Goal: Communication & Community: Participate in discussion

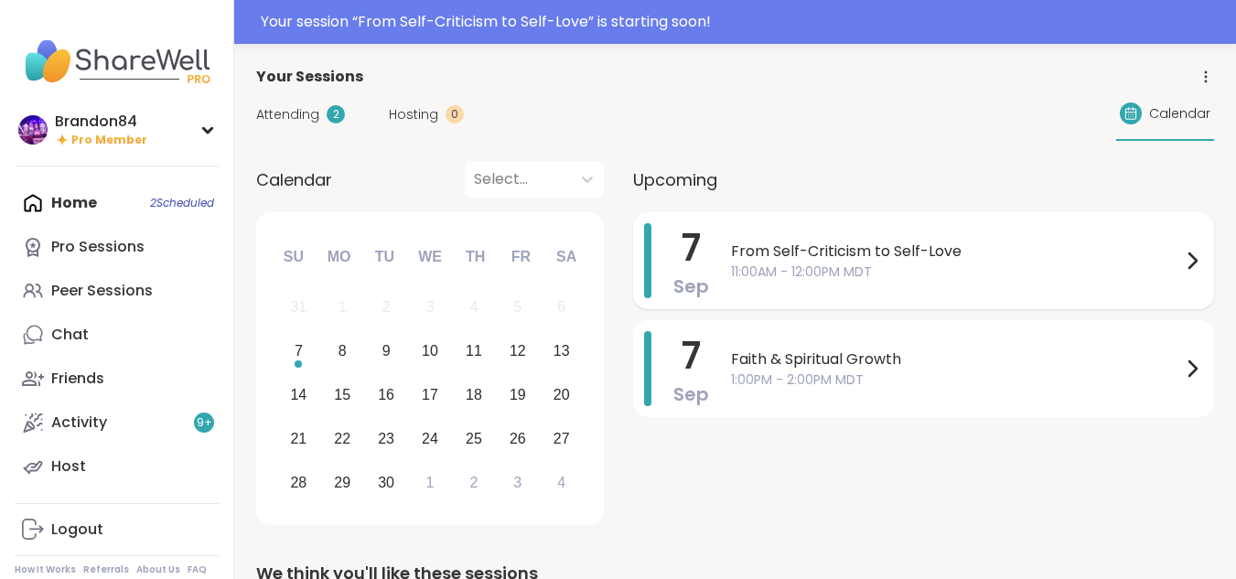
click at [901, 299] on div "[DATE] From Self-Criticism to Self-Love 11:00AM - 12:00PM MDT" at bounding box center [923, 260] width 581 height 97
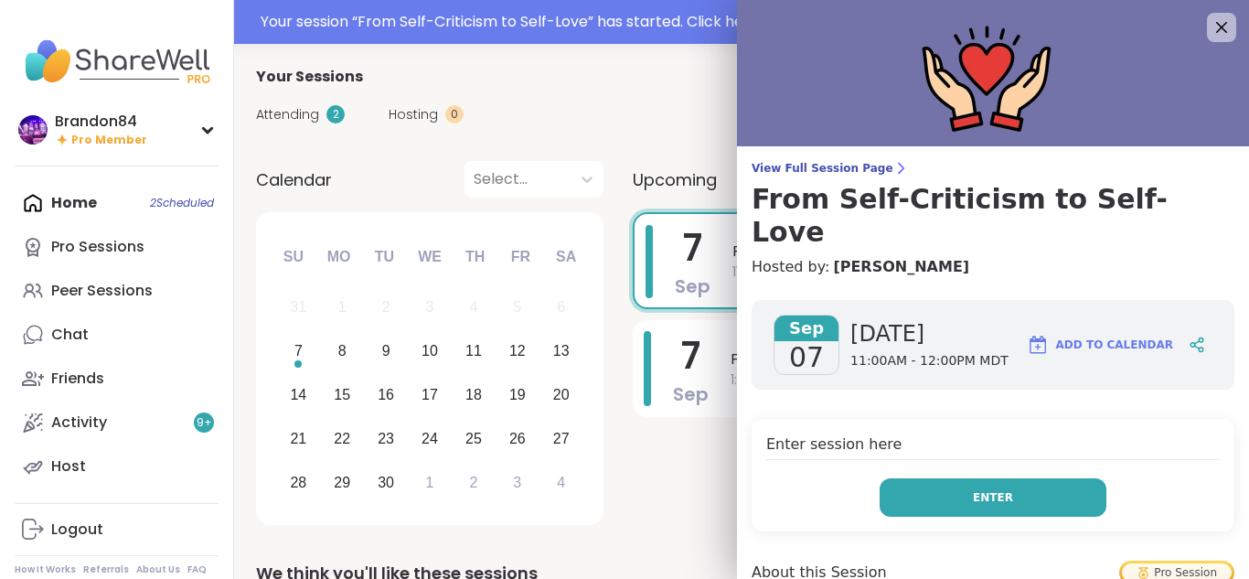
click at [925, 478] on button "Enter" at bounding box center [993, 497] width 227 height 38
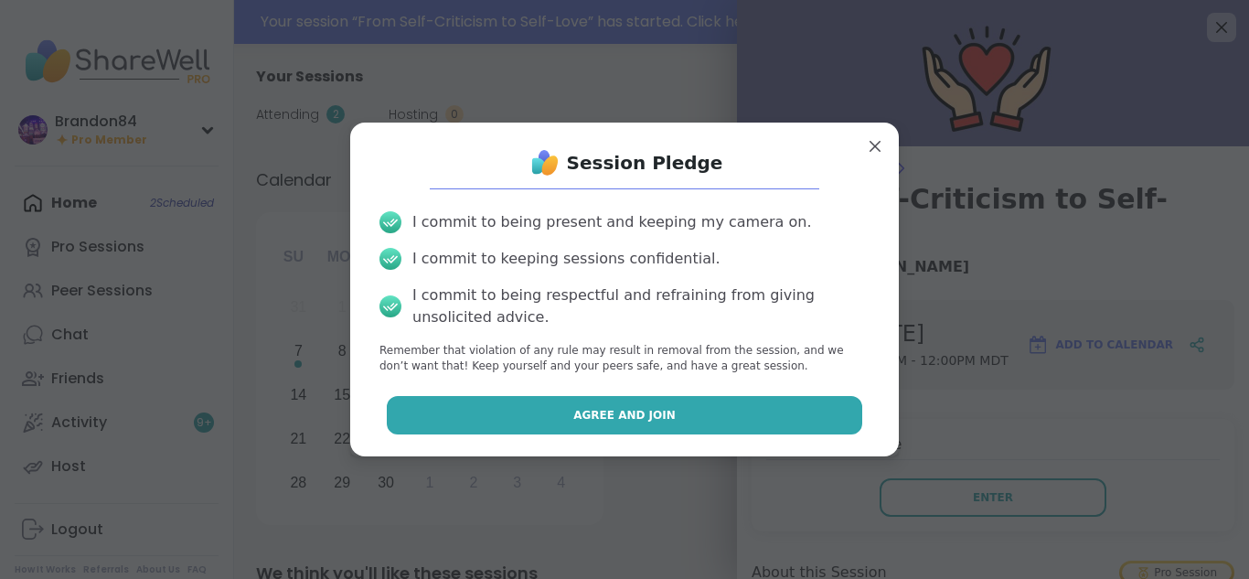
click at [748, 410] on button "Agree and Join" at bounding box center [625, 415] width 476 height 38
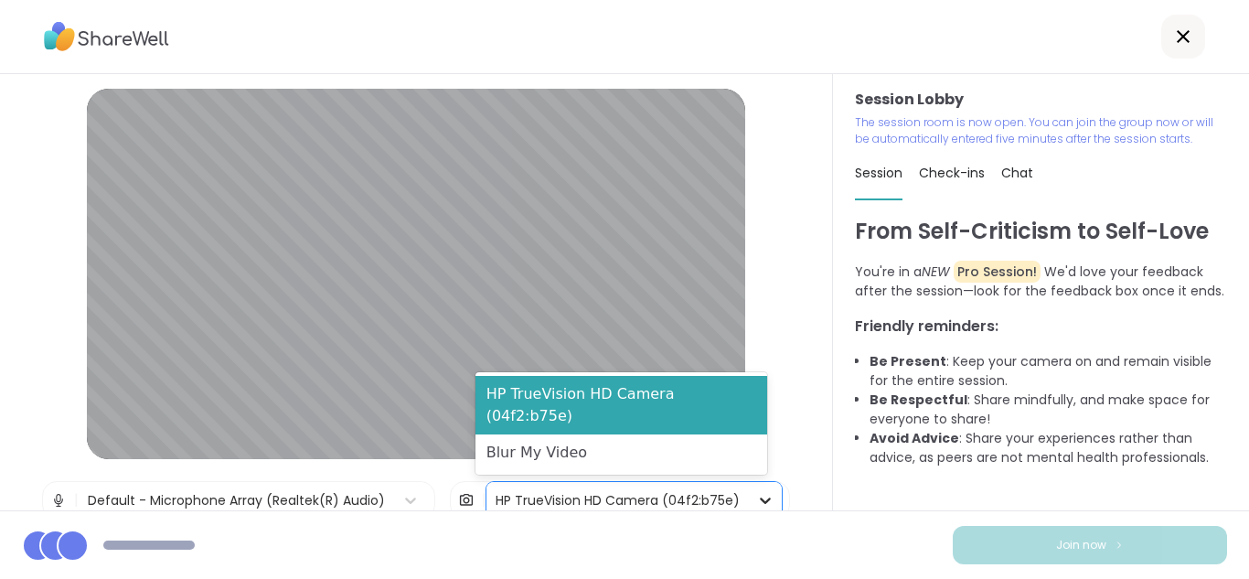
click at [749, 498] on div at bounding box center [765, 500] width 33 height 33
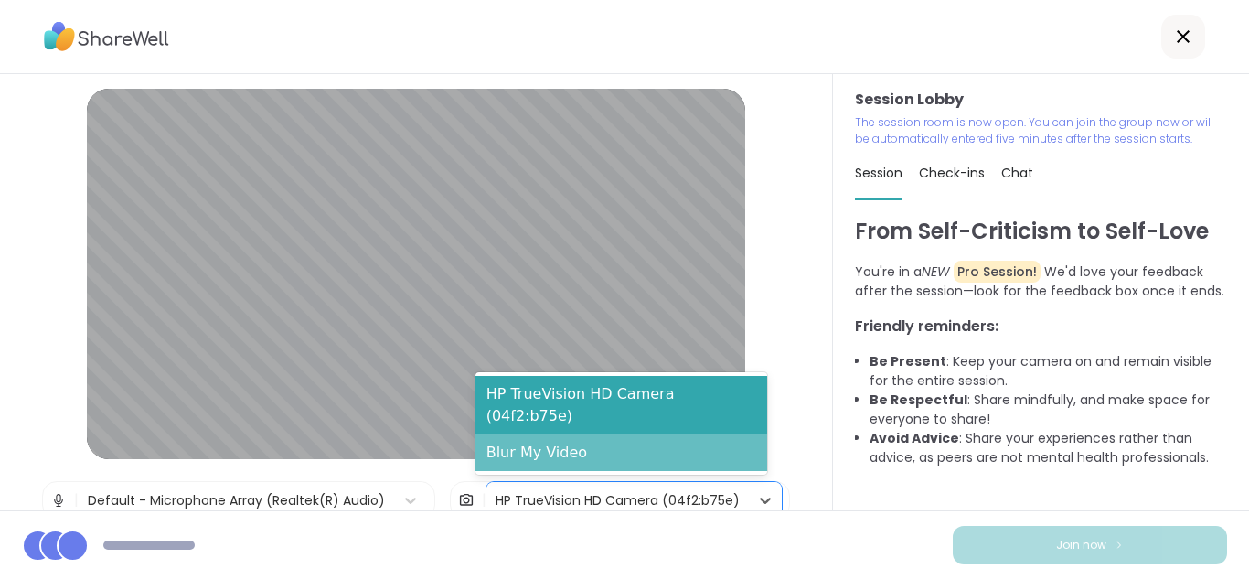
click at [573, 456] on div "Blur My Video" at bounding box center [622, 452] width 292 height 37
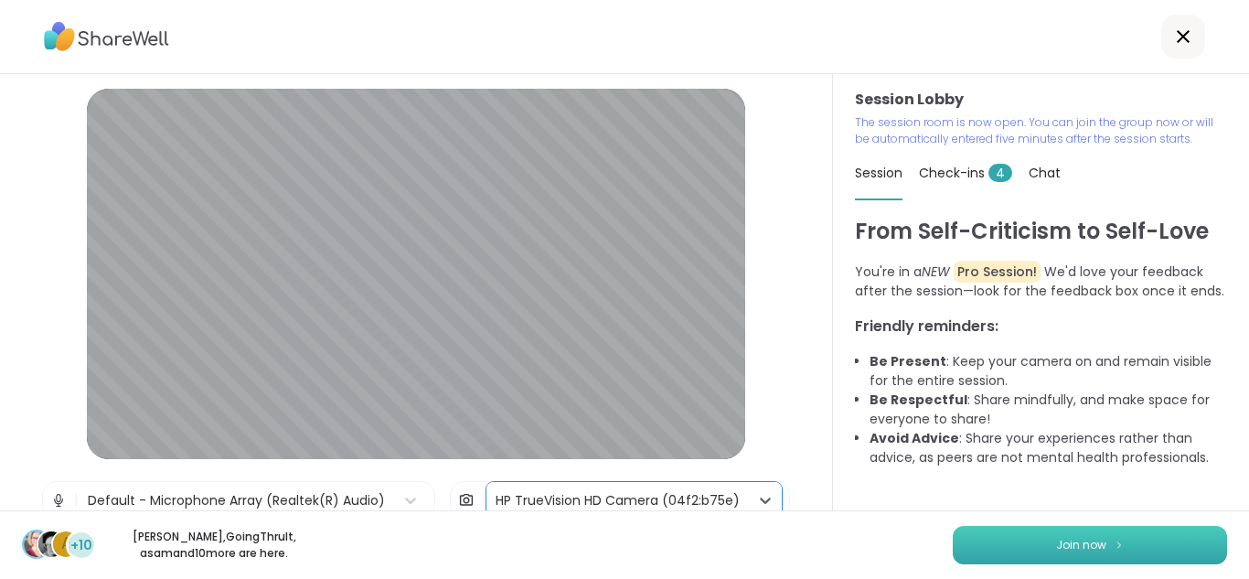
click at [958, 544] on button "Join now" at bounding box center [1090, 545] width 274 height 38
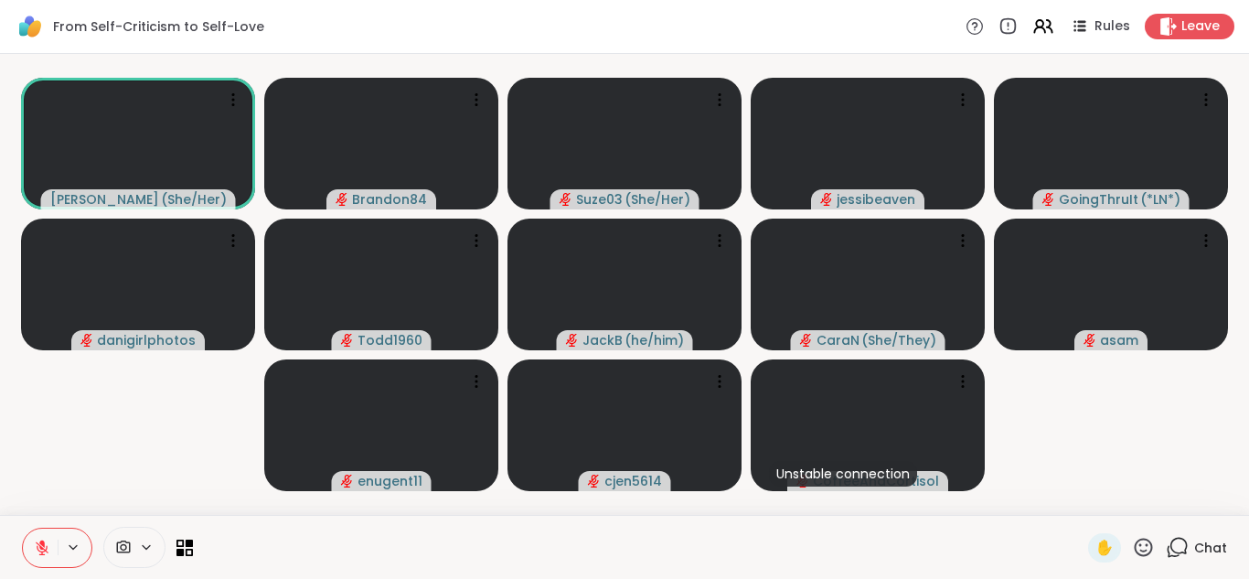
click at [1172, 548] on icon at bounding box center [1177, 547] width 23 height 23
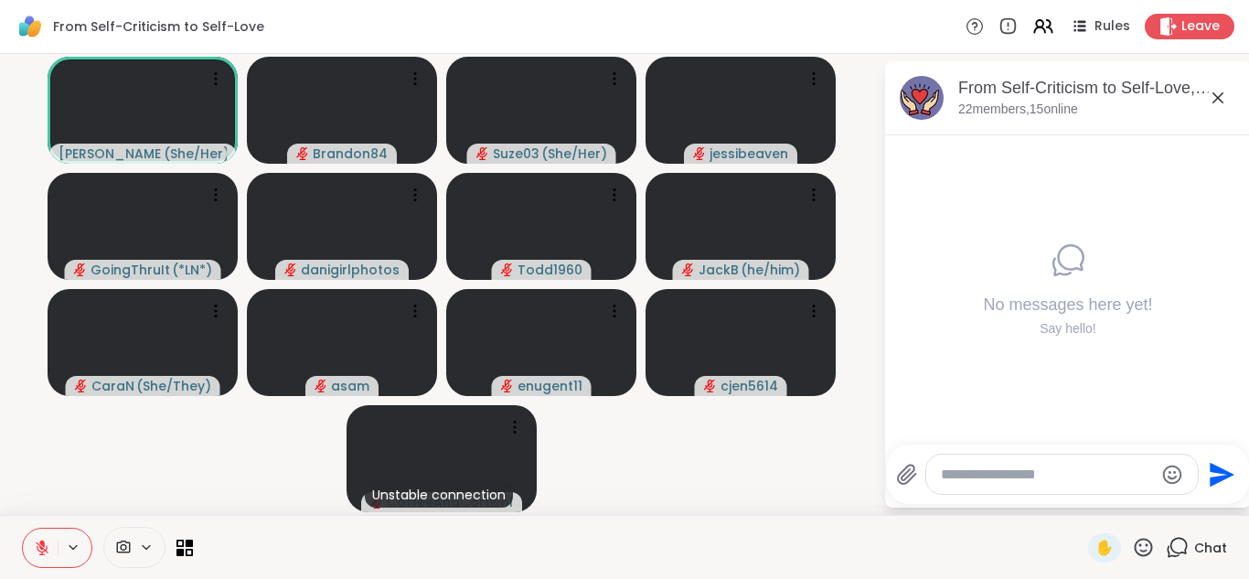
click at [960, 480] on textarea "Type your message" at bounding box center [1047, 475] width 213 height 18
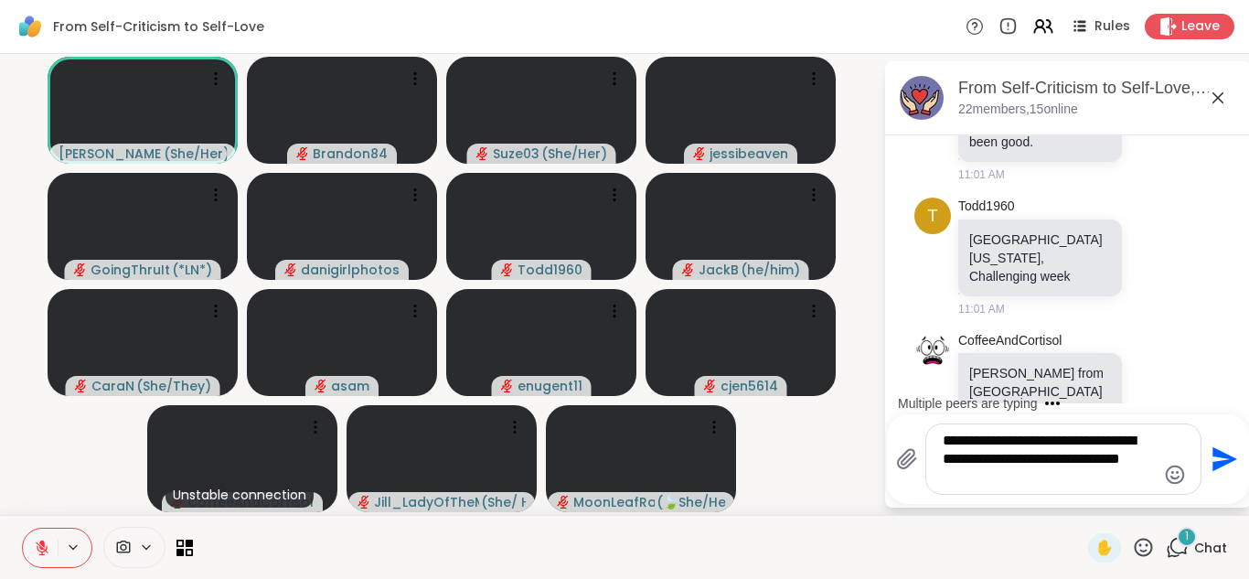
scroll to position [421, 0]
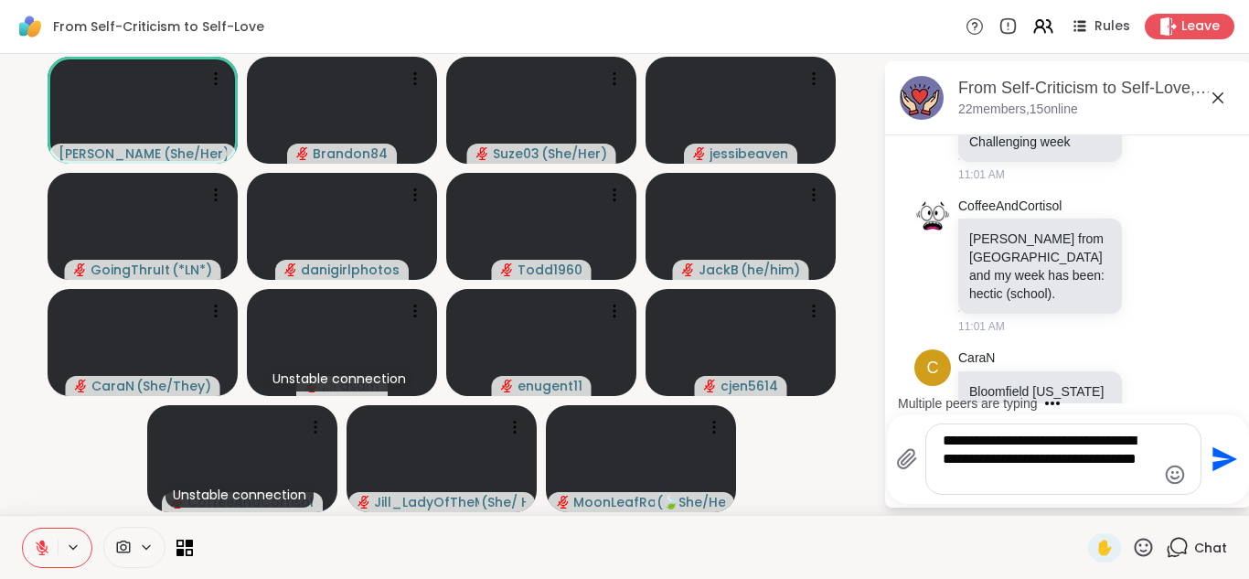
click at [1172, 478] on icon "Emoji picker" at bounding box center [1175, 474] width 19 height 19
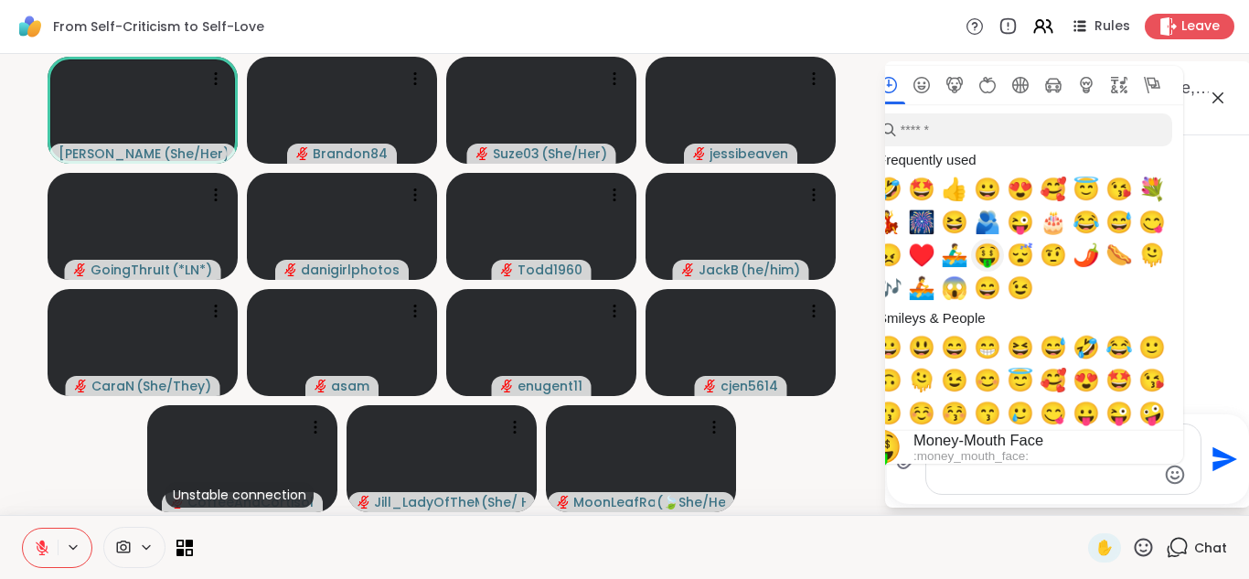
click at [1082, 254] on span "🌶️" at bounding box center [1086, 255] width 27 height 26
click at [1087, 476] on textarea "**********" at bounding box center [1049, 459] width 213 height 55
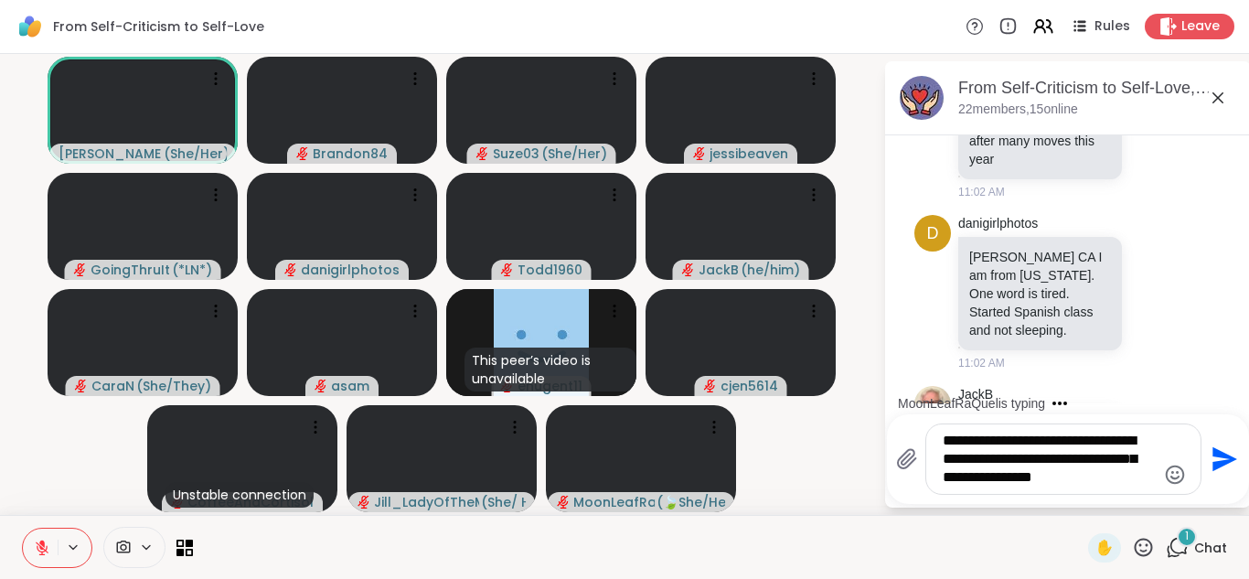
scroll to position [1450, 0]
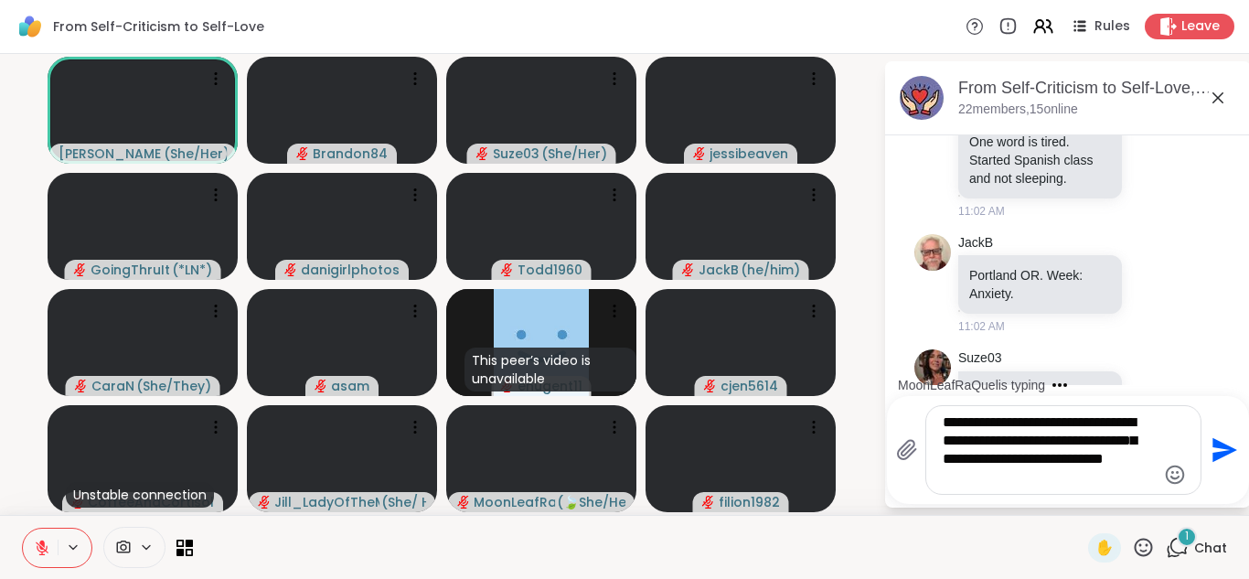
click at [1092, 458] on textarea "**********" at bounding box center [1049, 449] width 213 height 73
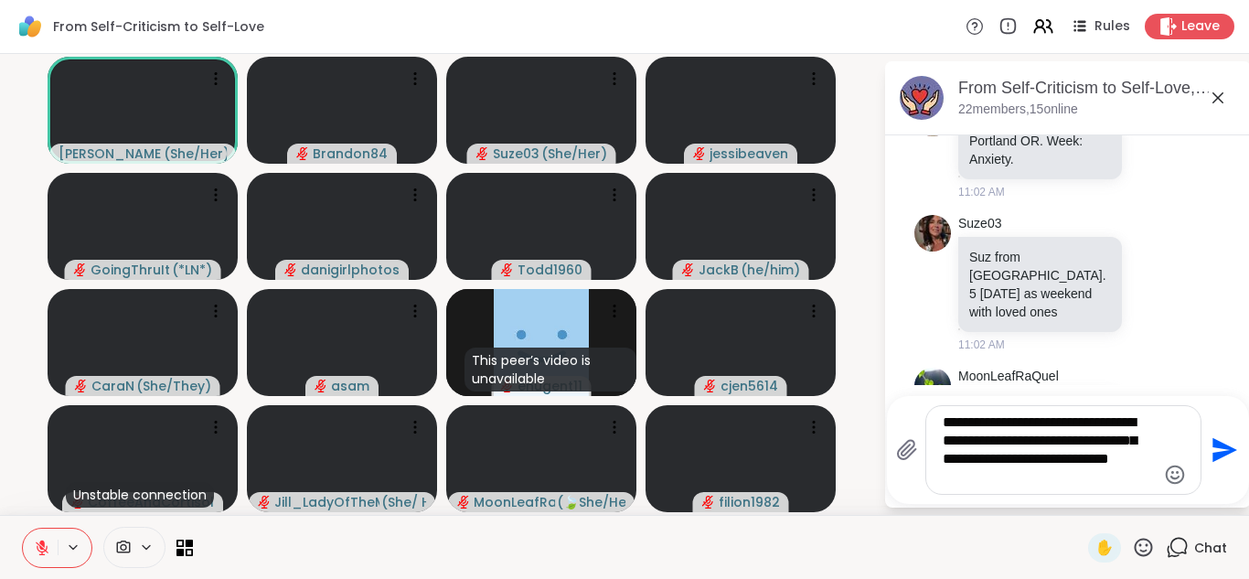
type textarea "**********"
click at [1215, 435] on icon "Send" at bounding box center [1222, 449] width 29 height 29
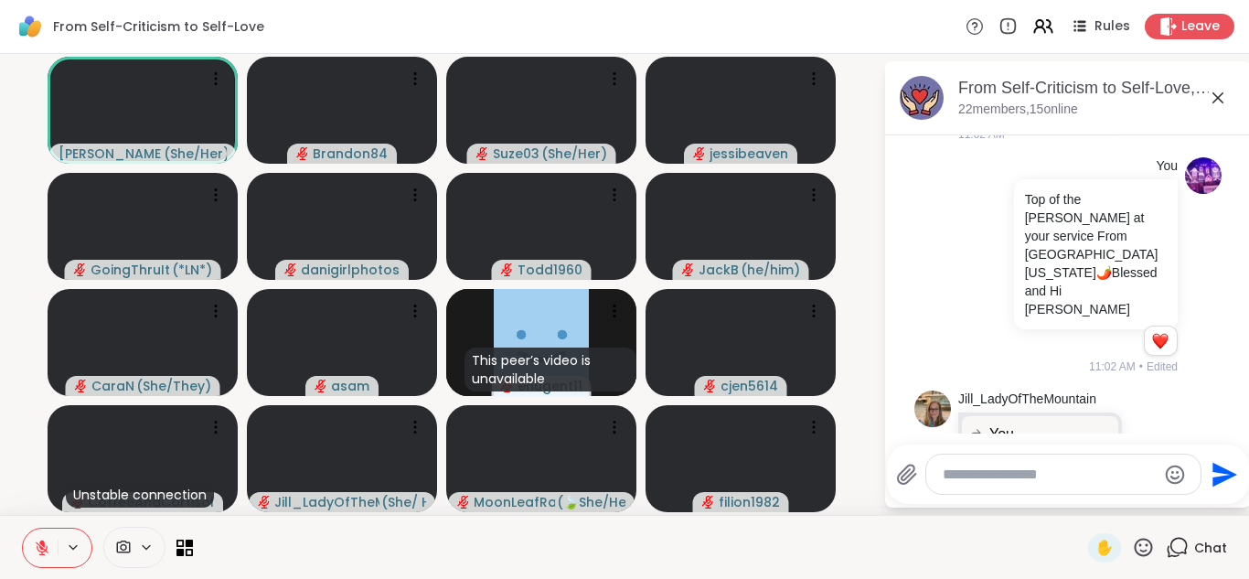
scroll to position [1981, 0]
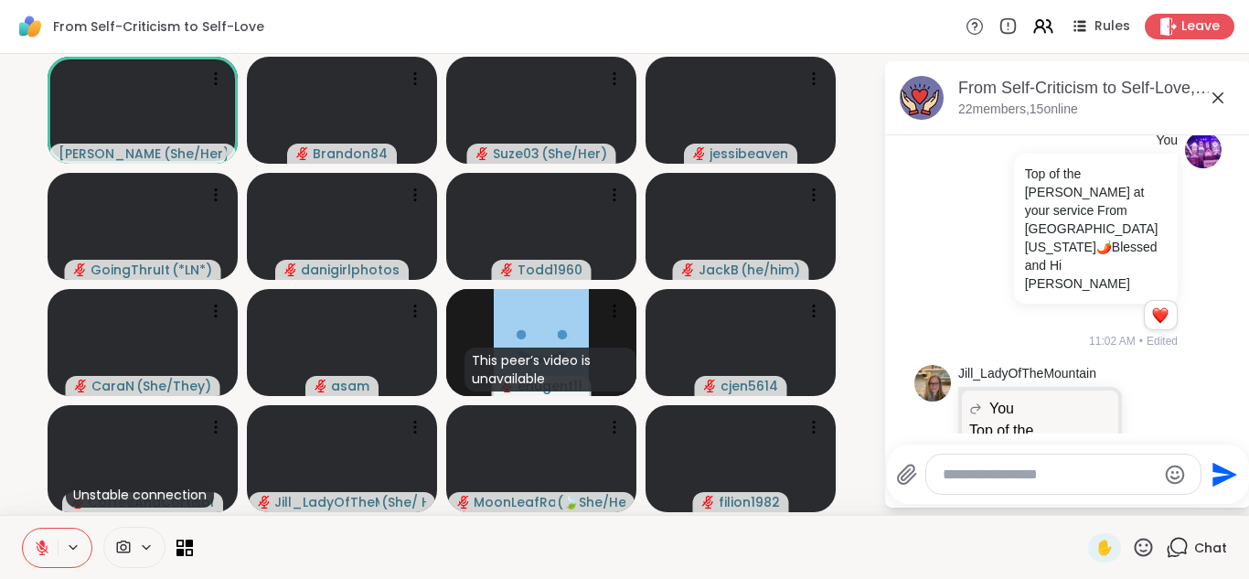
click at [1146, 450] on icon at bounding box center [1154, 459] width 16 height 18
click at [1146, 422] on div "Select Reaction: Heart" at bounding box center [1154, 430] width 16 height 16
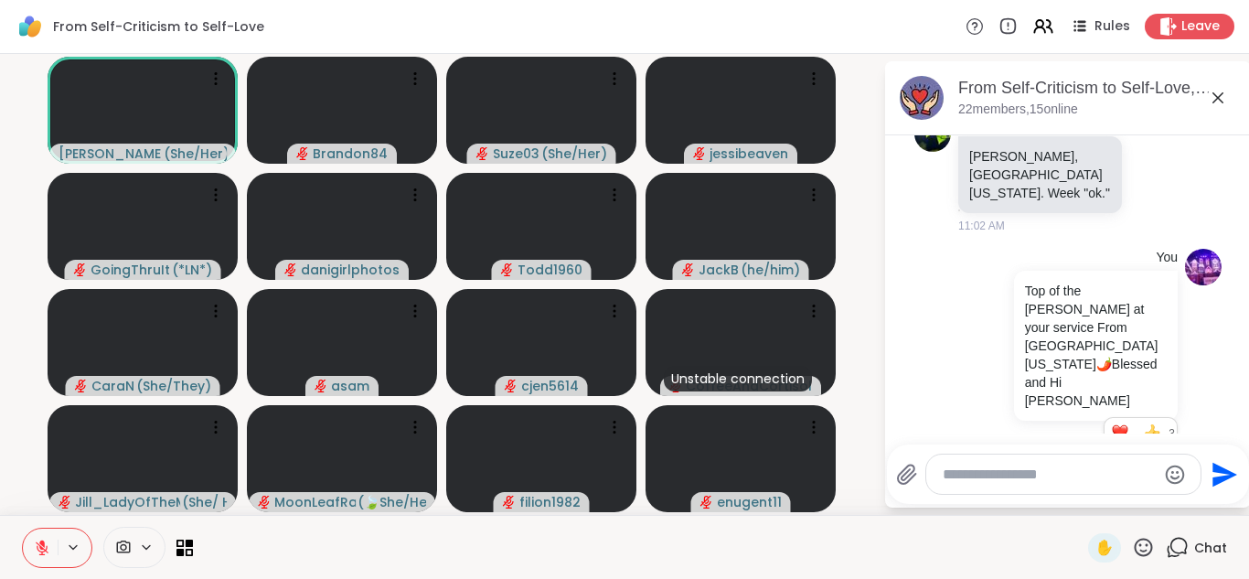
scroll to position [2007, 0]
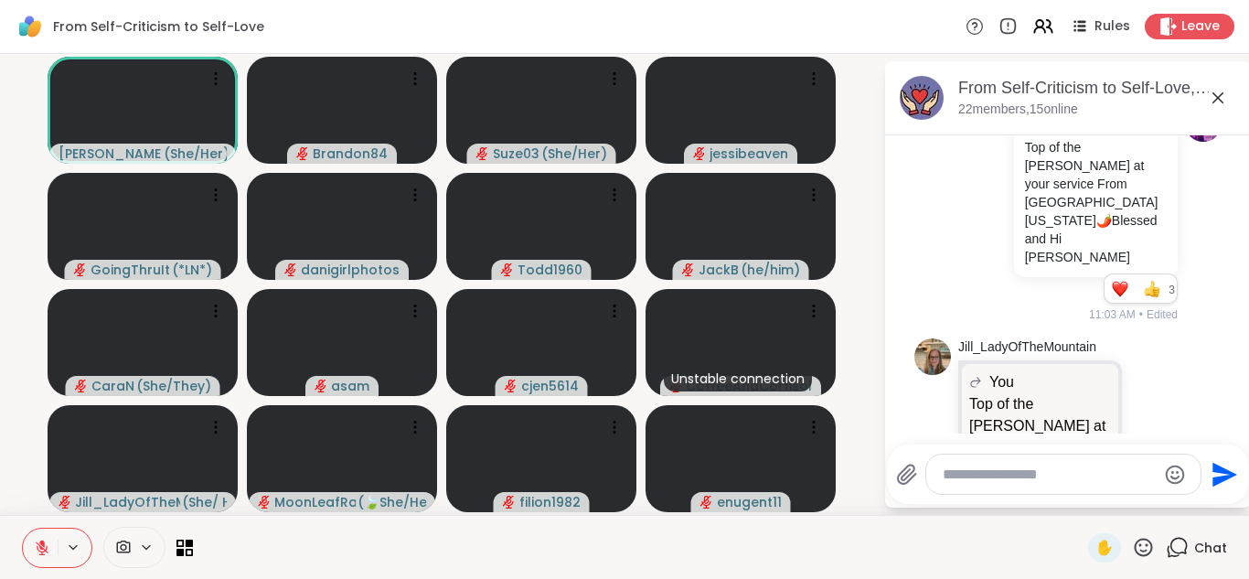
click at [959, 476] on textarea "Type your message" at bounding box center [1049, 475] width 213 height 18
click at [1022, 474] on textarea "**********" at bounding box center [1049, 475] width 213 height 18
click at [1044, 476] on textarea "**********" at bounding box center [1049, 475] width 213 height 18
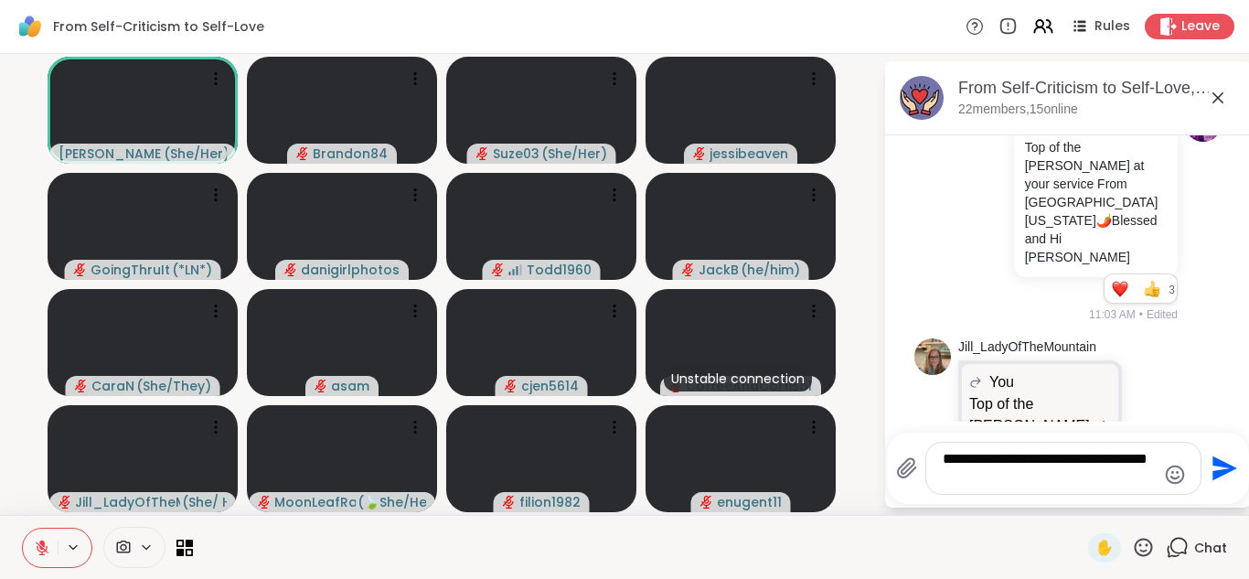
type textarea "**********"
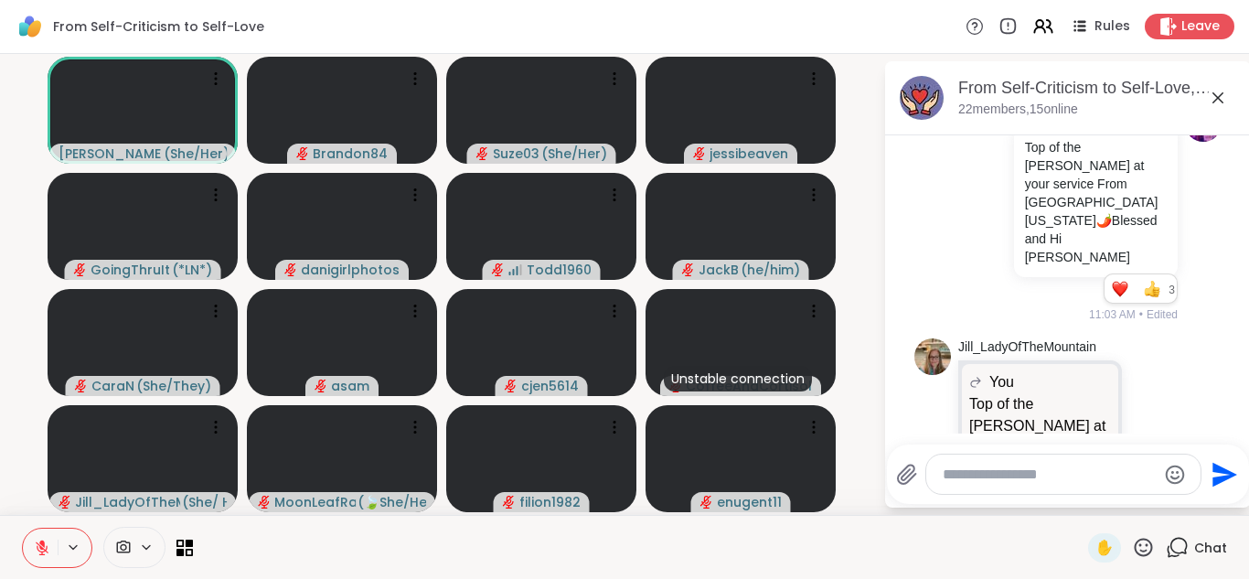
scroll to position [2123, 0]
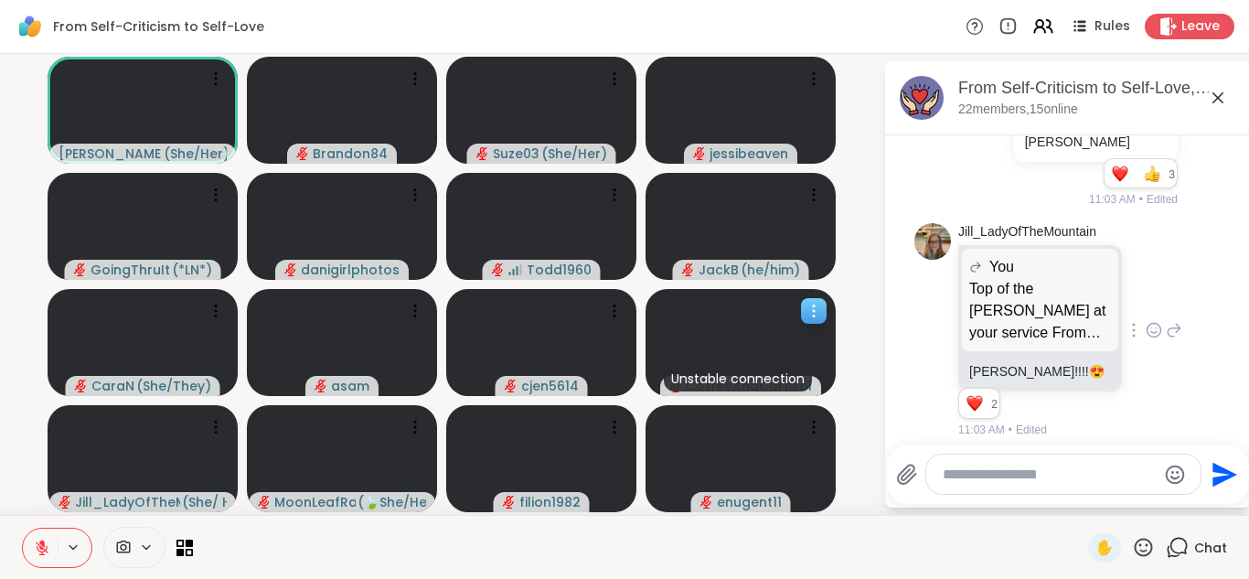
click at [814, 313] on icon at bounding box center [814, 311] width 18 height 18
click at [1132, 549] on icon at bounding box center [1143, 547] width 23 height 23
click at [1081, 504] on span "❤️" at bounding box center [1090, 499] width 18 height 22
click at [813, 309] on icon at bounding box center [814, 311] width 18 height 18
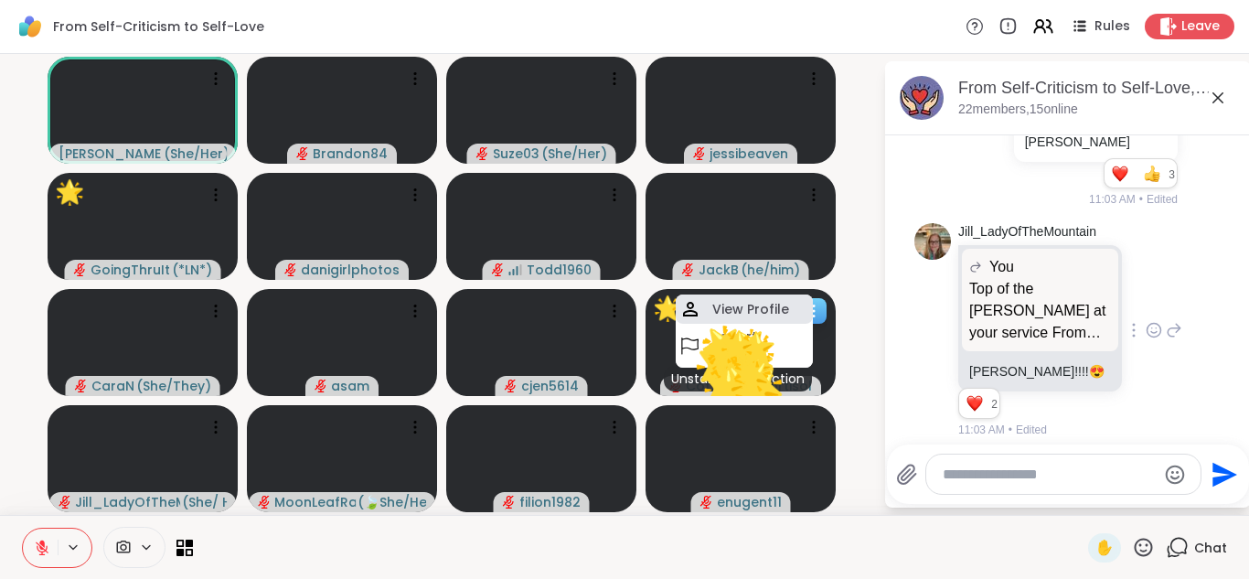
click at [763, 345] on button "🌟" at bounding box center [724, 386] width 83 height 83
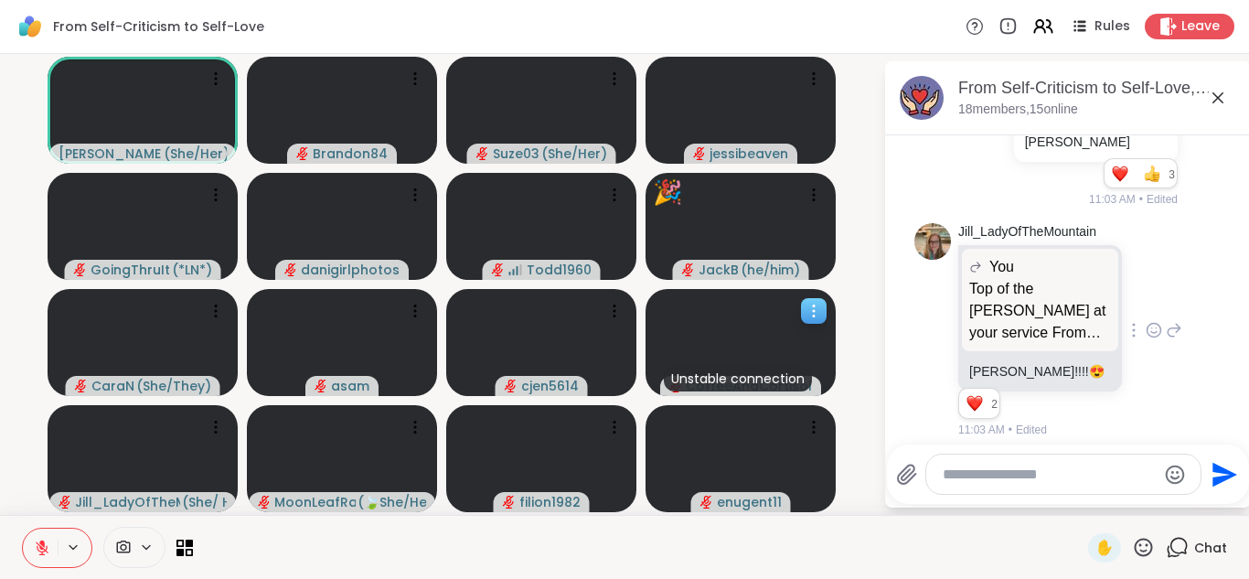
click at [811, 311] on icon at bounding box center [814, 311] width 18 height 18
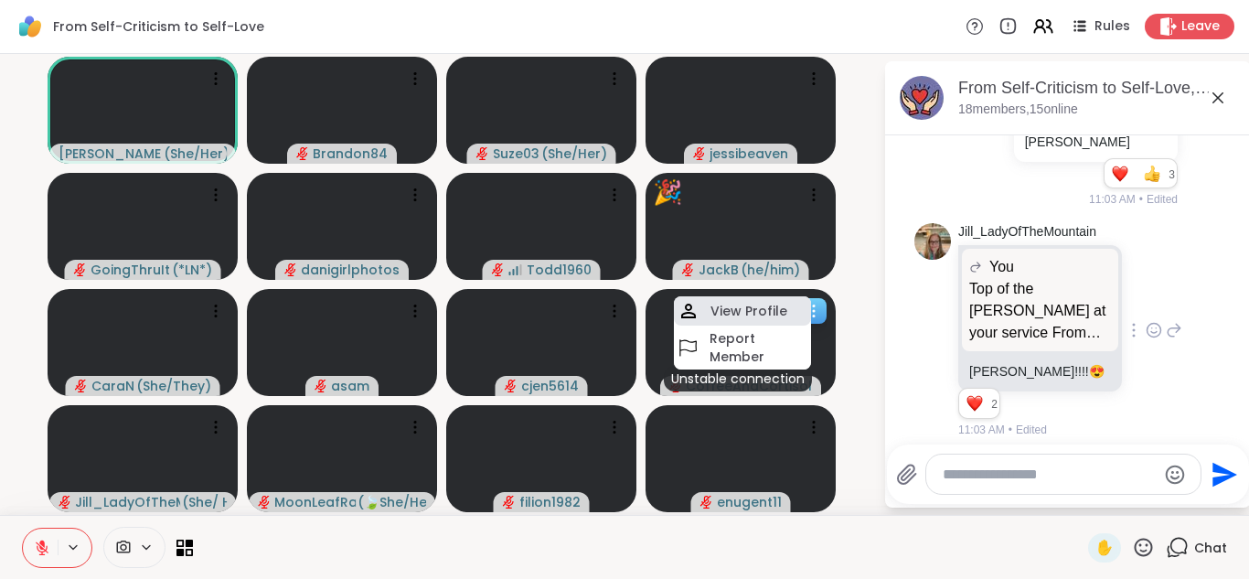
click at [740, 313] on h4 "View Profile" at bounding box center [749, 311] width 77 height 18
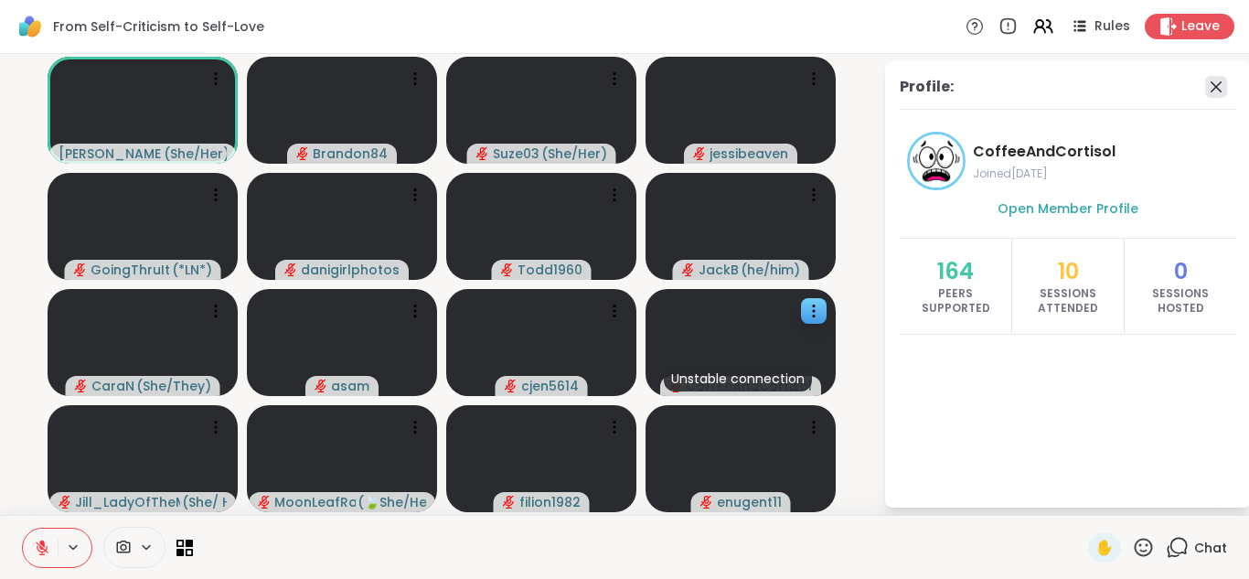
click at [1216, 85] on icon at bounding box center [1216, 87] width 22 height 22
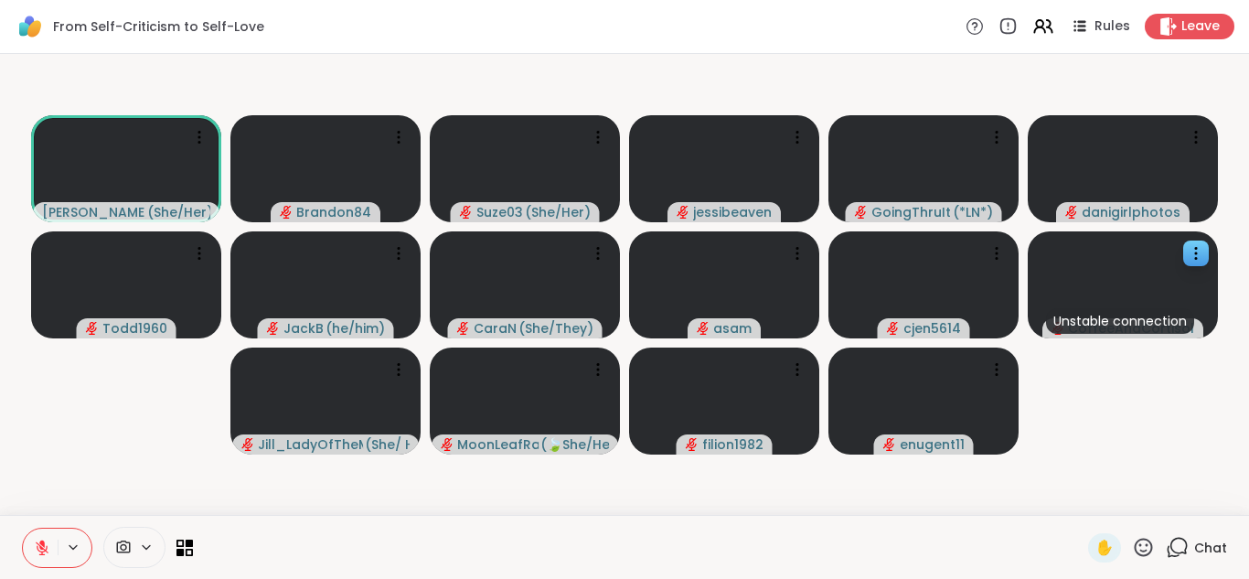
click at [1172, 549] on icon at bounding box center [1177, 547] width 23 height 23
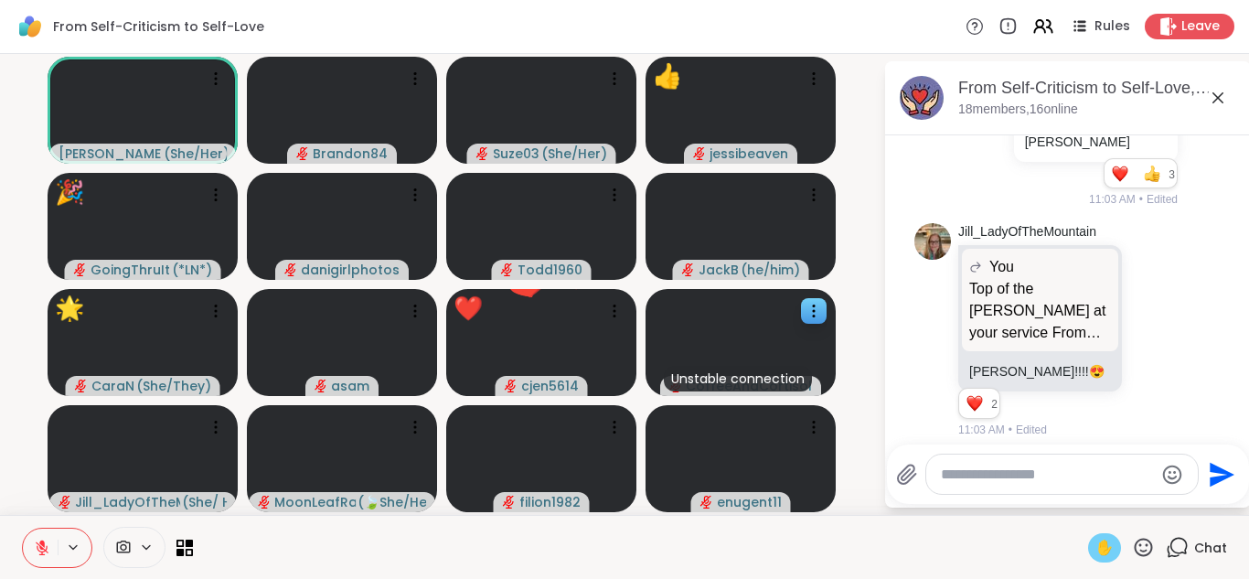
click at [1096, 547] on span "✋" at bounding box center [1105, 548] width 18 height 22
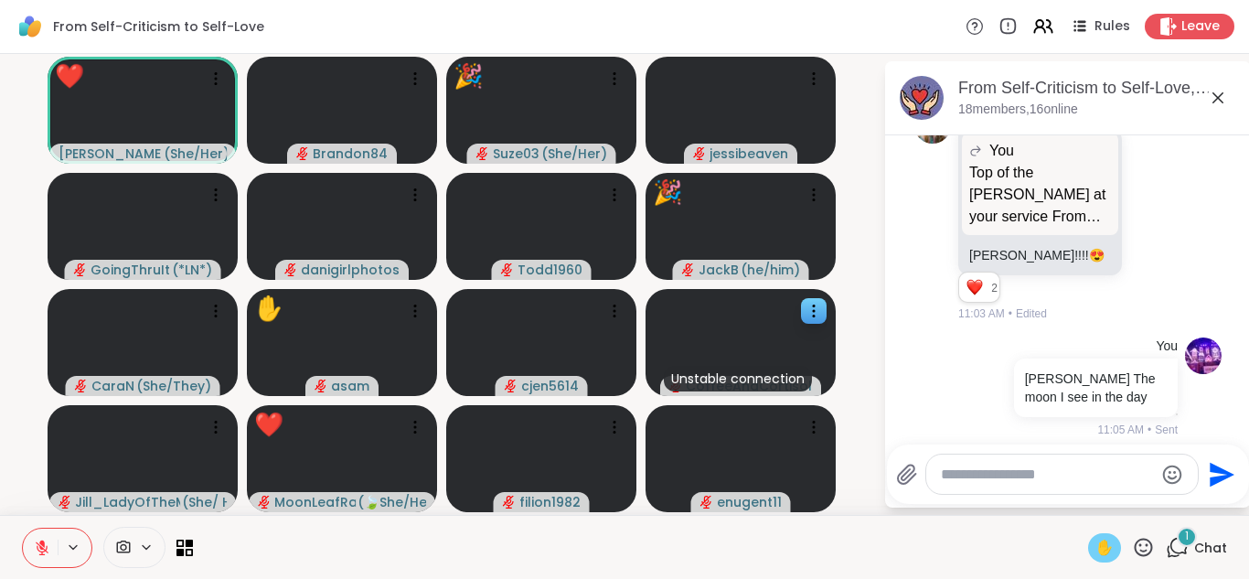
scroll to position [2336, 0]
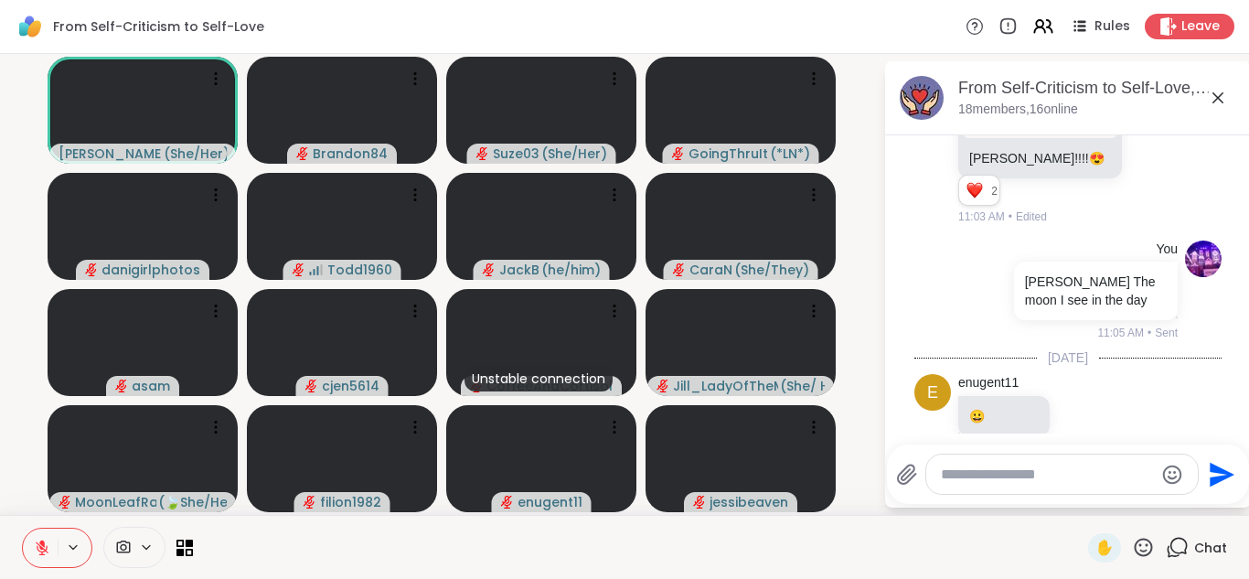
click at [969, 484] on div at bounding box center [1062, 474] width 272 height 39
click at [969, 469] on textarea "Type your message" at bounding box center [1047, 475] width 213 height 18
type textarea "**********"
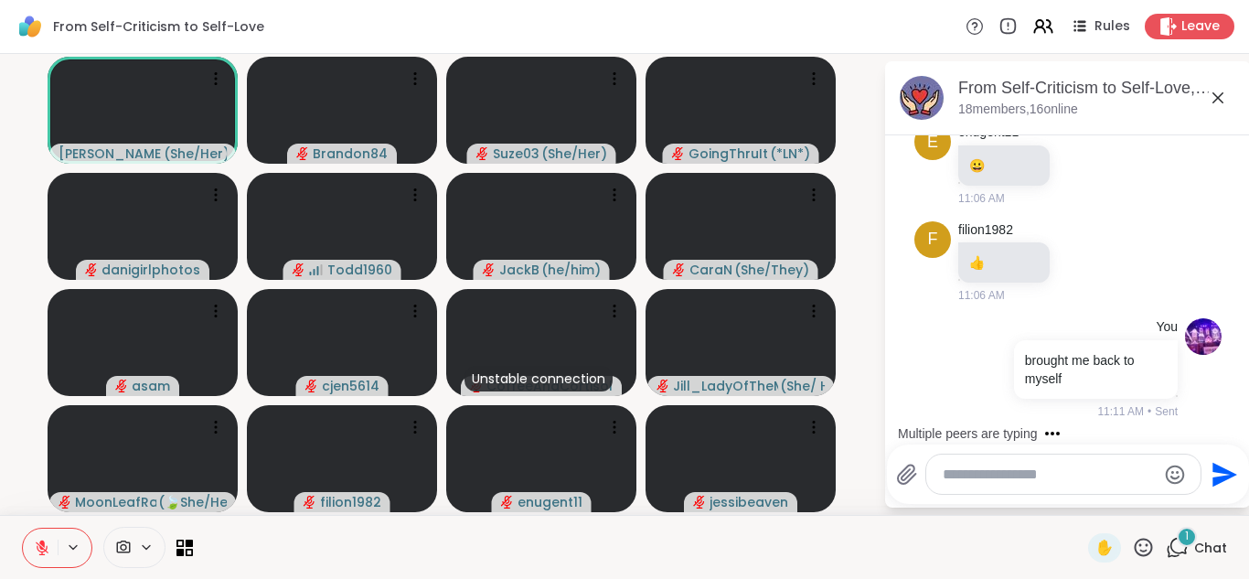
scroll to position [2683, 0]
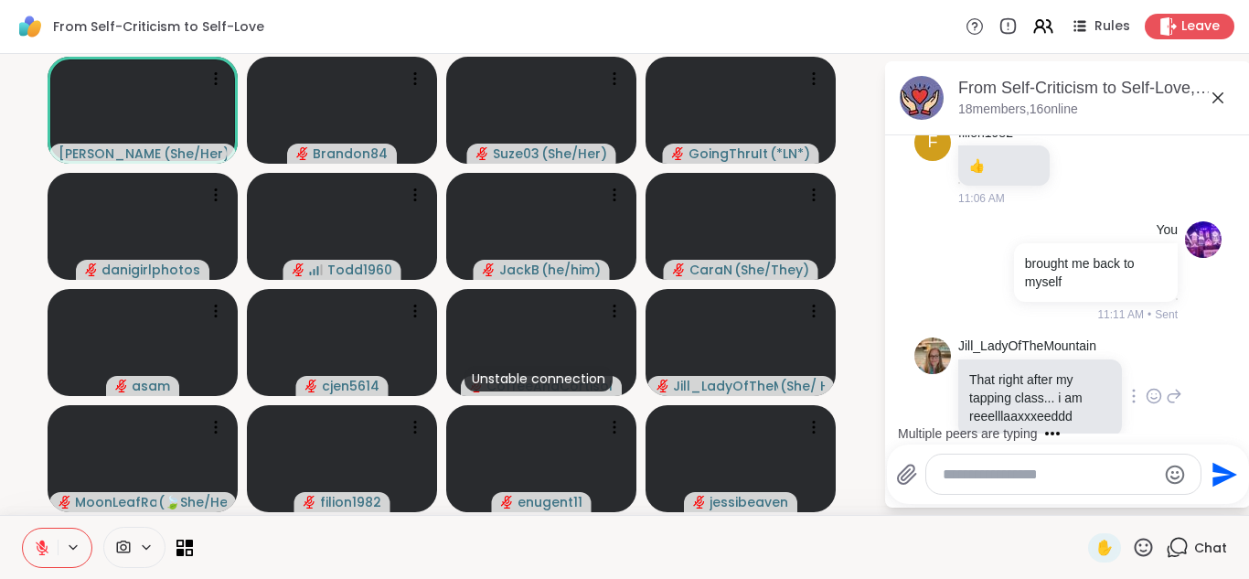
click at [1146, 387] on icon at bounding box center [1154, 396] width 16 height 18
click at [1146, 359] on div "Select Reaction: Heart" at bounding box center [1154, 367] width 16 height 16
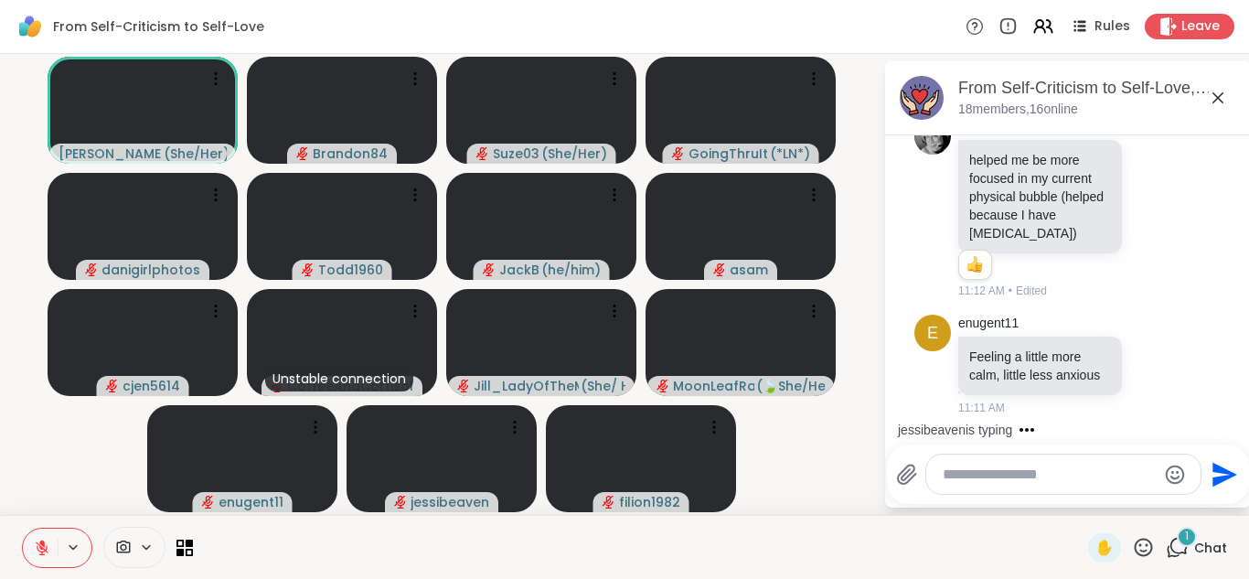
scroll to position [3735, 0]
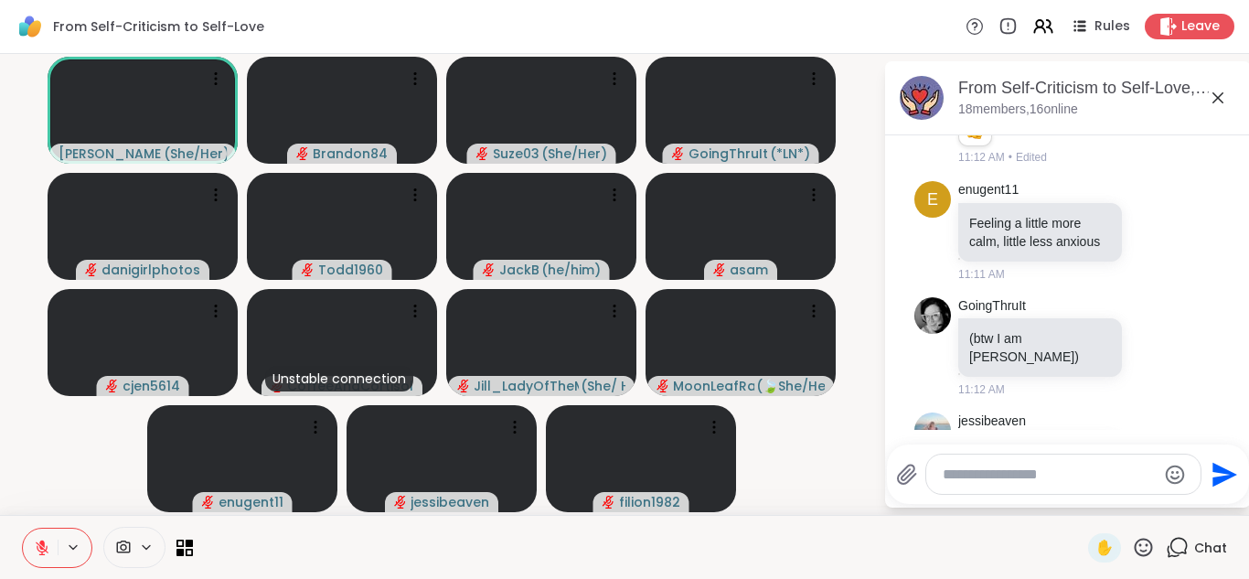
click at [964, 475] on textarea "Type your message" at bounding box center [1049, 475] width 213 height 18
type textarea "*****"
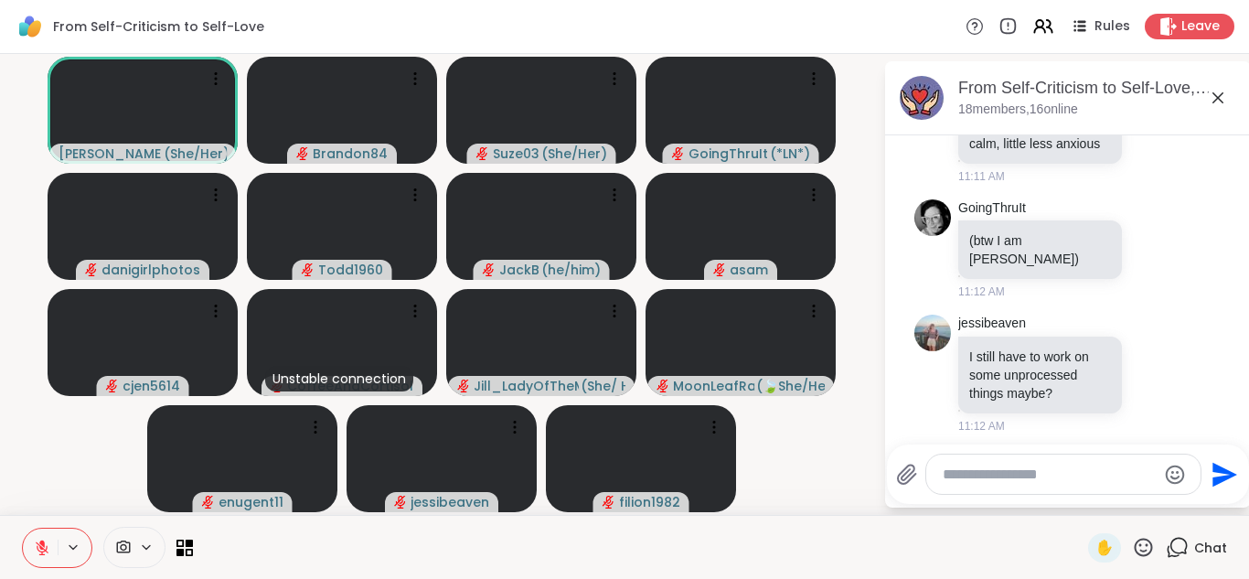
scroll to position [3859, 0]
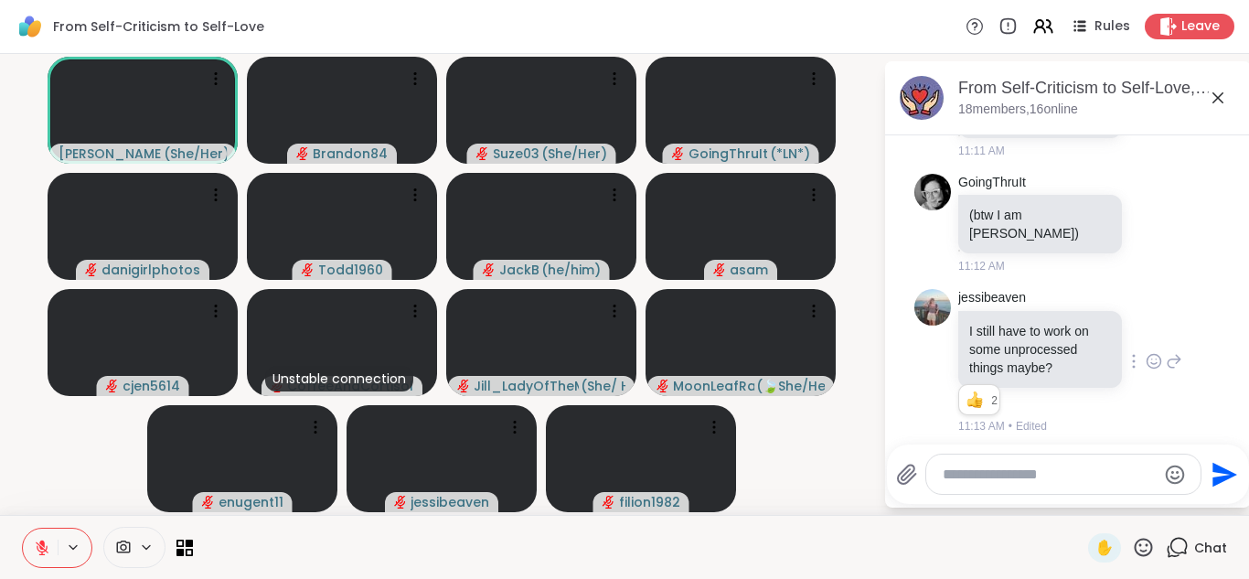
click at [1146, 352] on icon at bounding box center [1154, 361] width 16 height 18
click at [1146, 324] on div "Select Reaction: Heart" at bounding box center [1154, 332] width 16 height 16
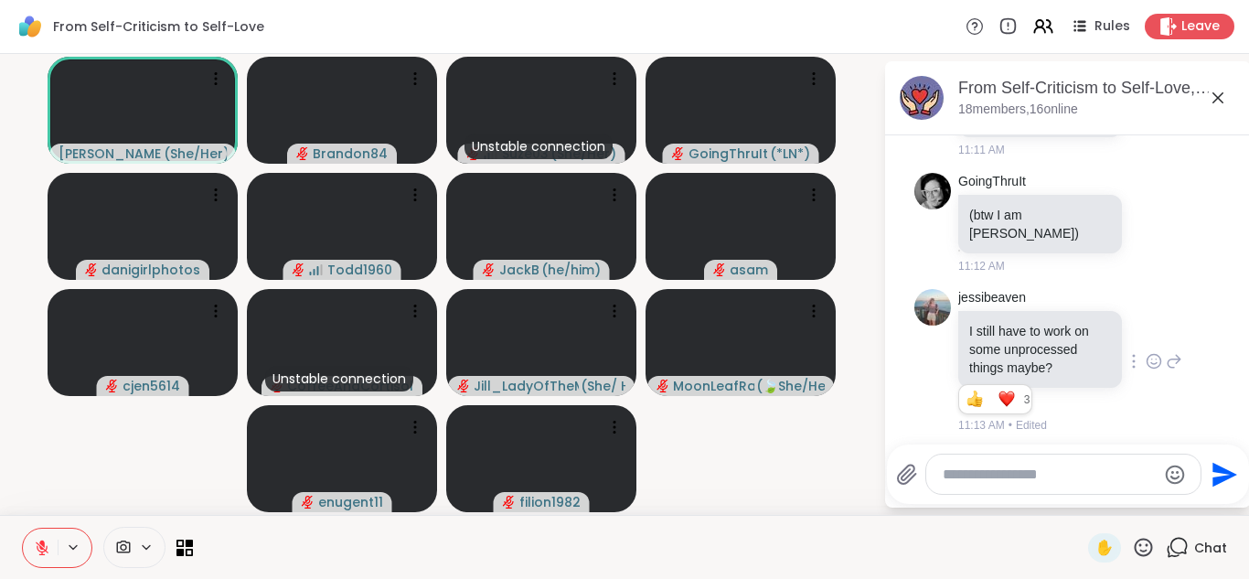
scroll to position [3911, 0]
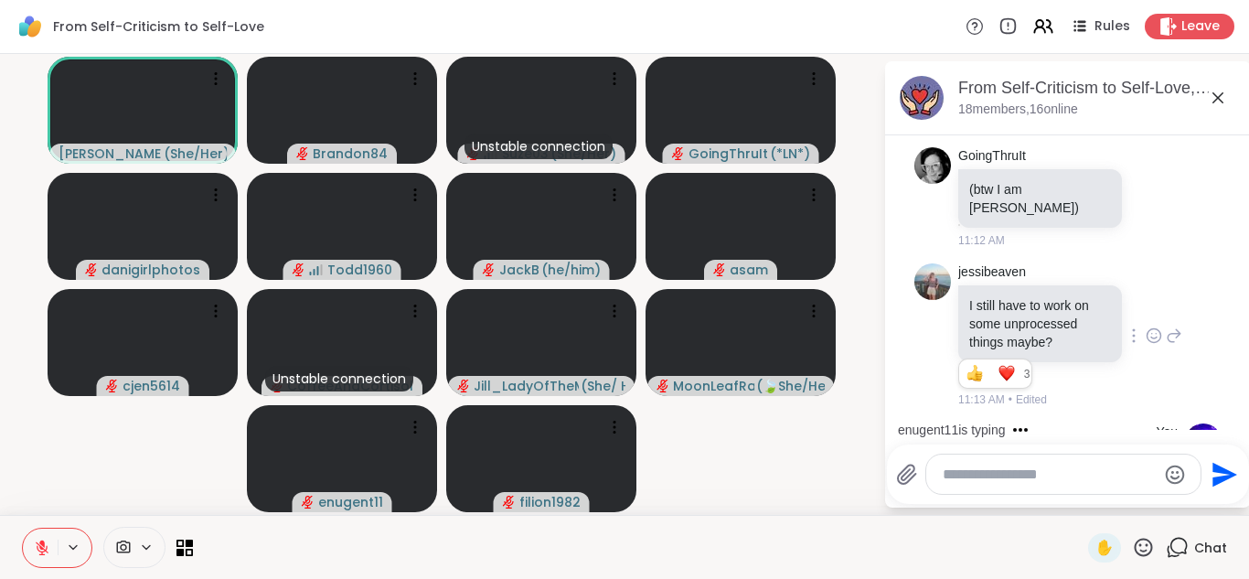
click at [1135, 544] on icon at bounding box center [1144, 547] width 18 height 18
click at [1081, 508] on span "❤️" at bounding box center [1090, 499] width 18 height 22
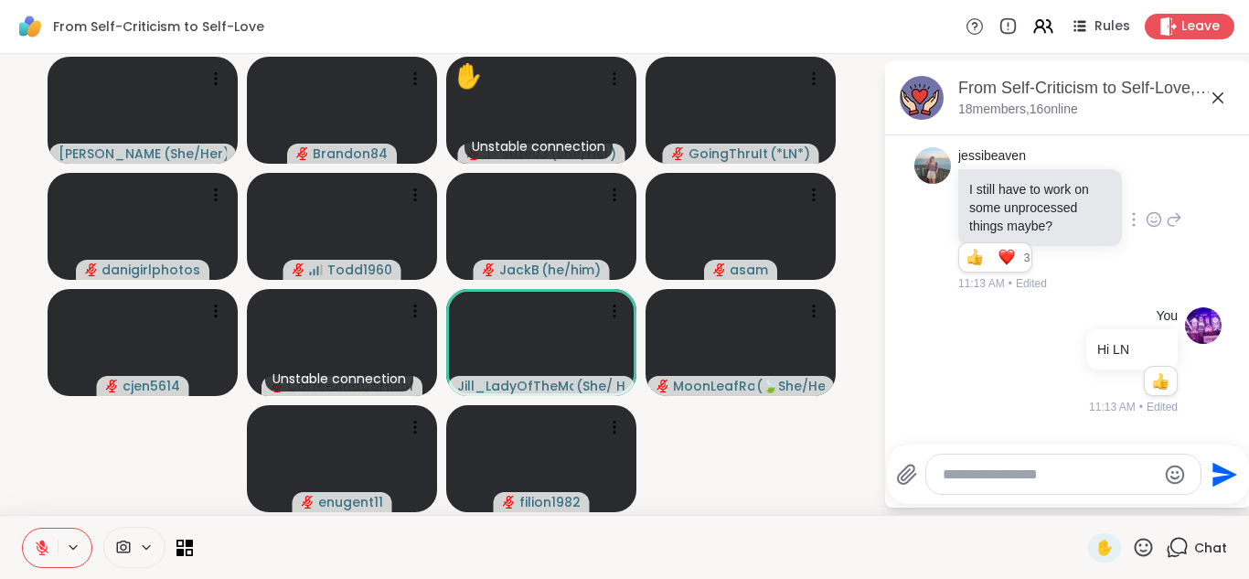
scroll to position [4143, 0]
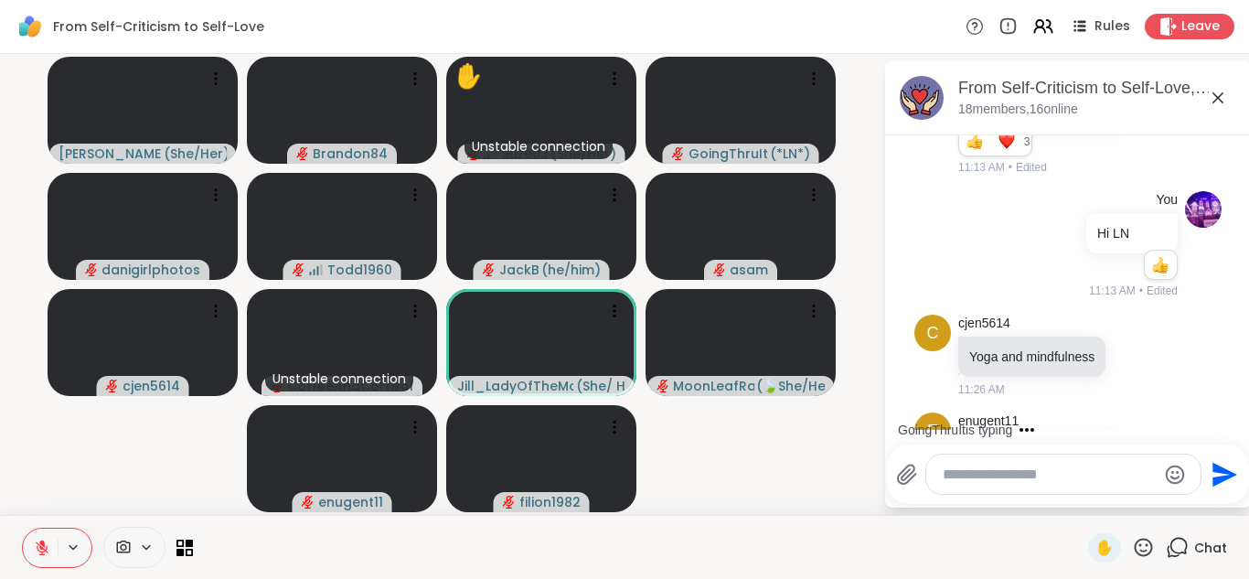
click at [1133, 544] on icon at bounding box center [1143, 547] width 23 height 23
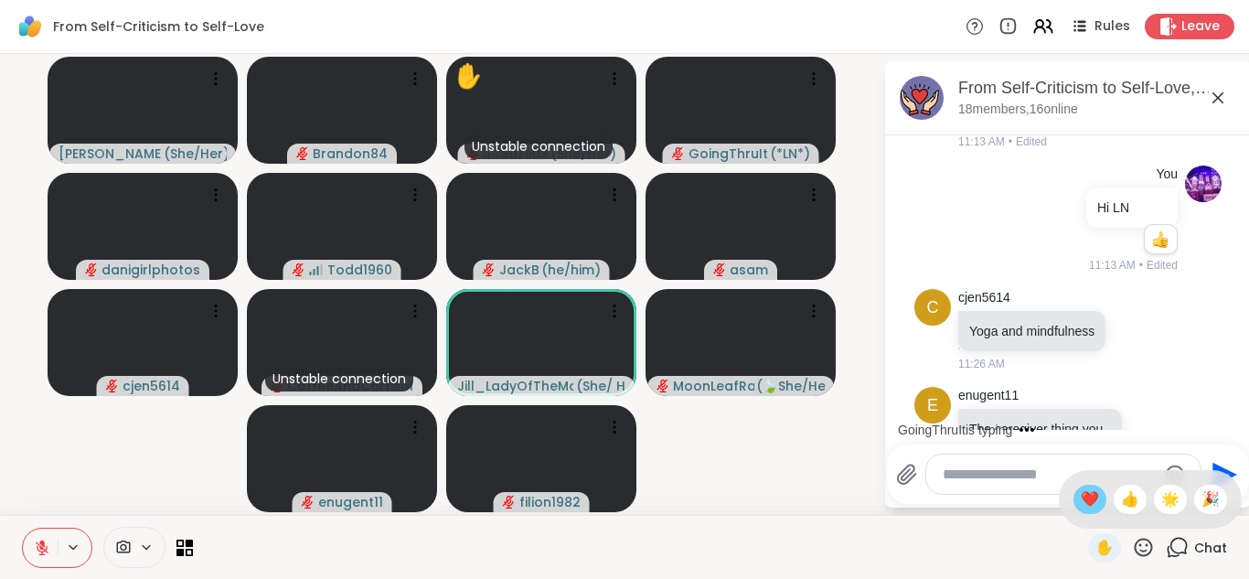
click at [1081, 507] on span "❤️" at bounding box center [1090, 499] width 18 height 22
click at [1136, 546] on icon at bounding box center [1143, 547] width 23 height 23
click at [1081, 501] on span "❤️" at bounding box center [1090, 499] width 18 height 22
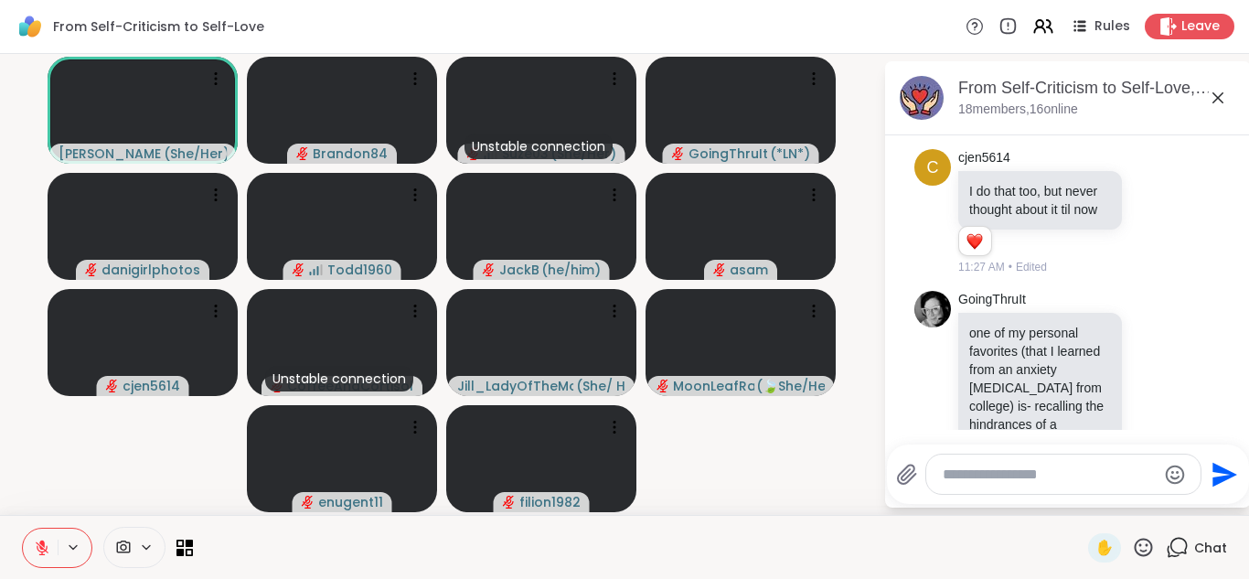
scroll to position [4709, 0]
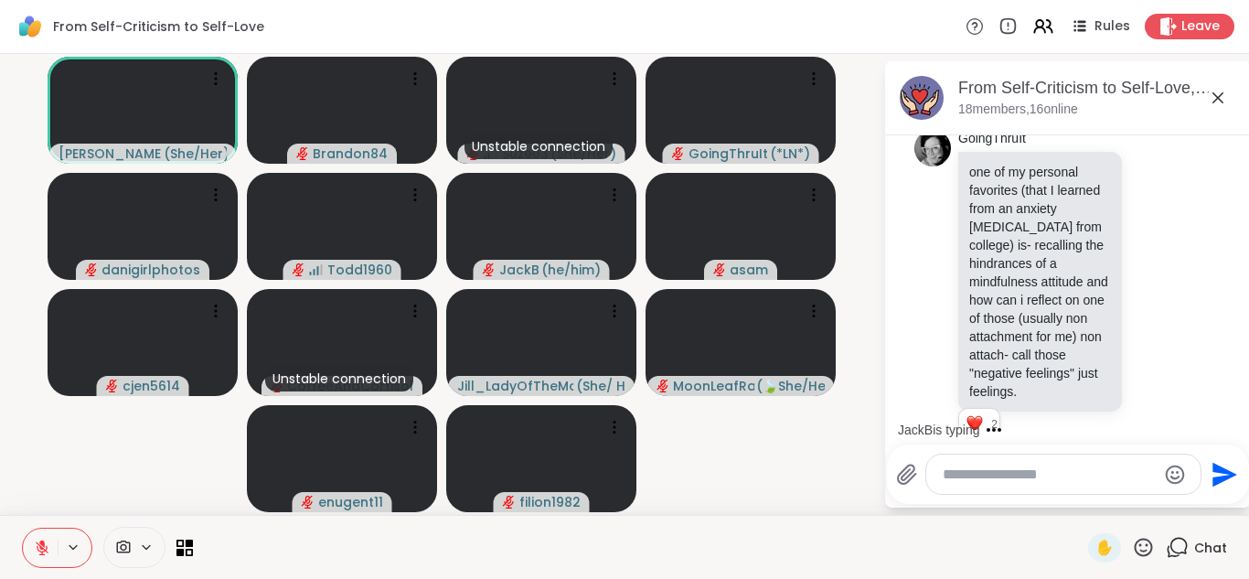
click at [962, 477] on textarea "Type your message" at bounding box center [1049, 475] width 213 height 18
type textarea "*"
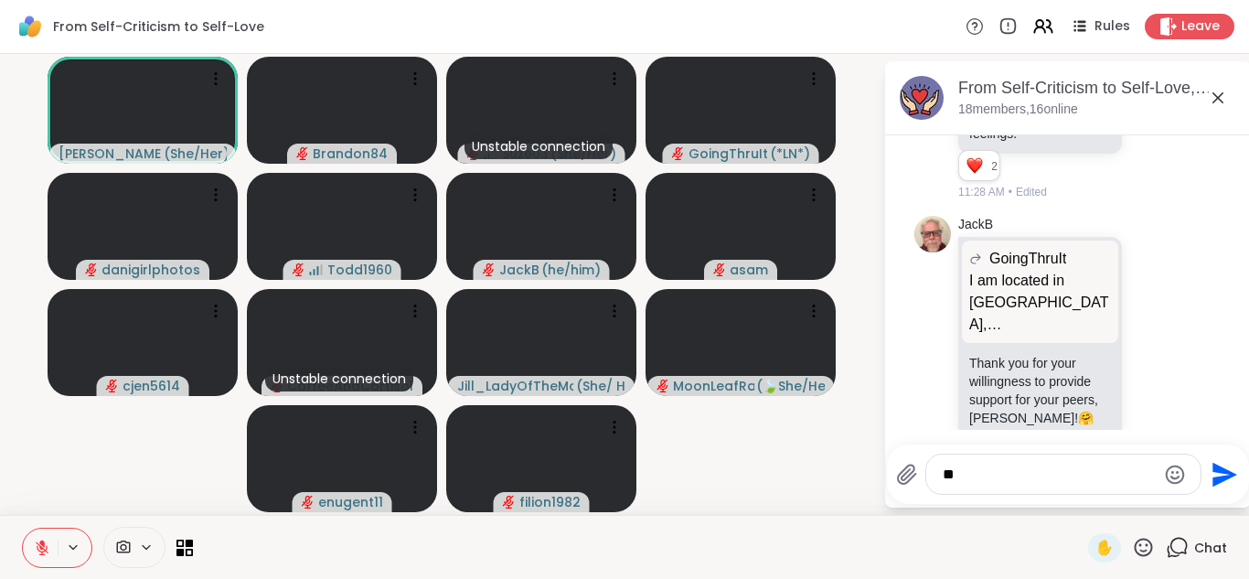
type textarea "*"
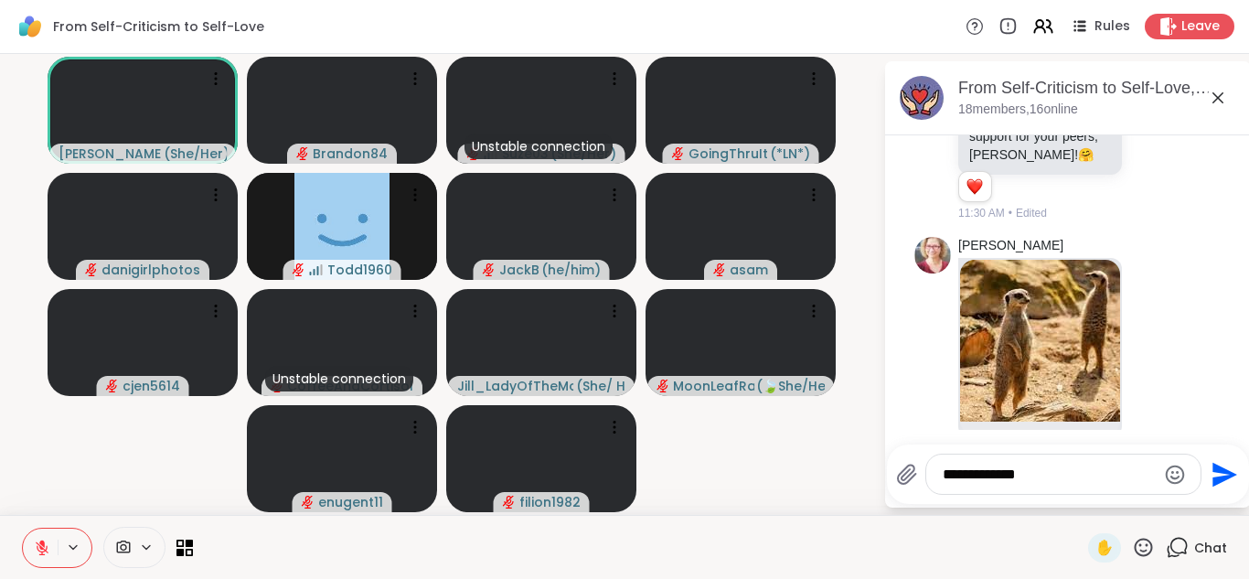
scroll to position [5621, 0]
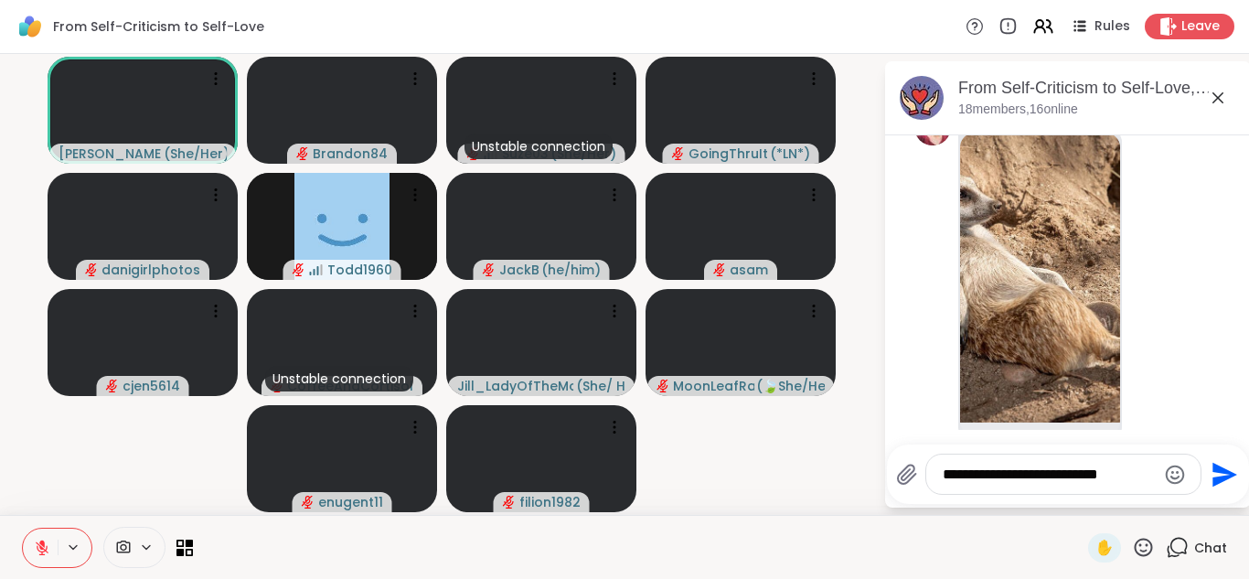
type textarea "**********"
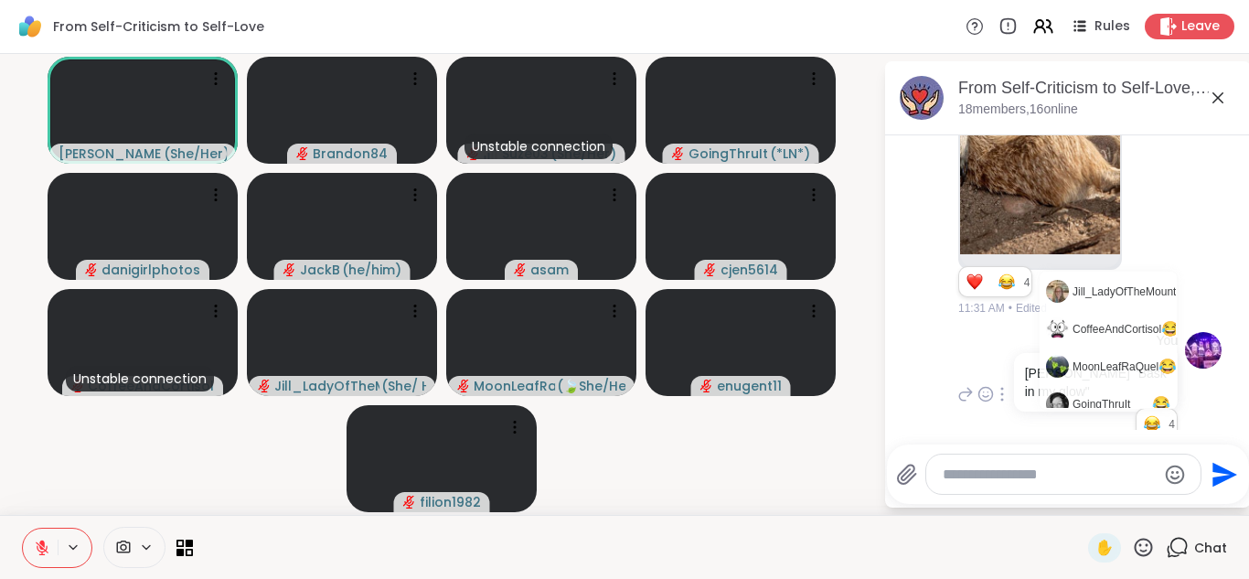
scroll to position [28, 0]
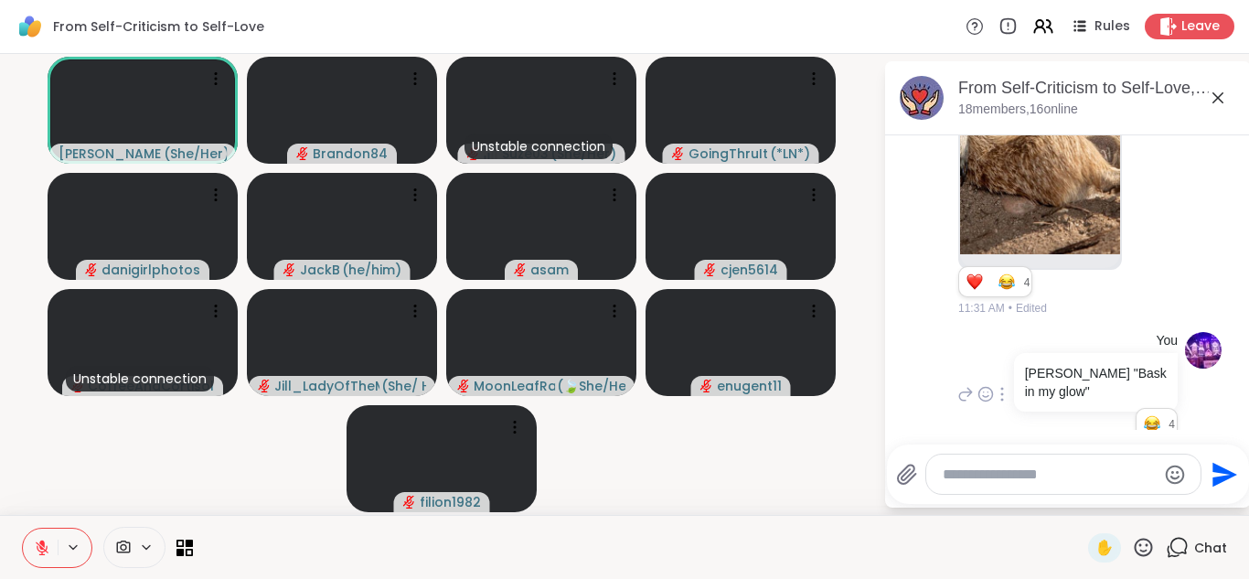
click at [983, 475] on textarea "Type your message" at bounding box center [1049, 475] width 213 height 18
type textarea "********"
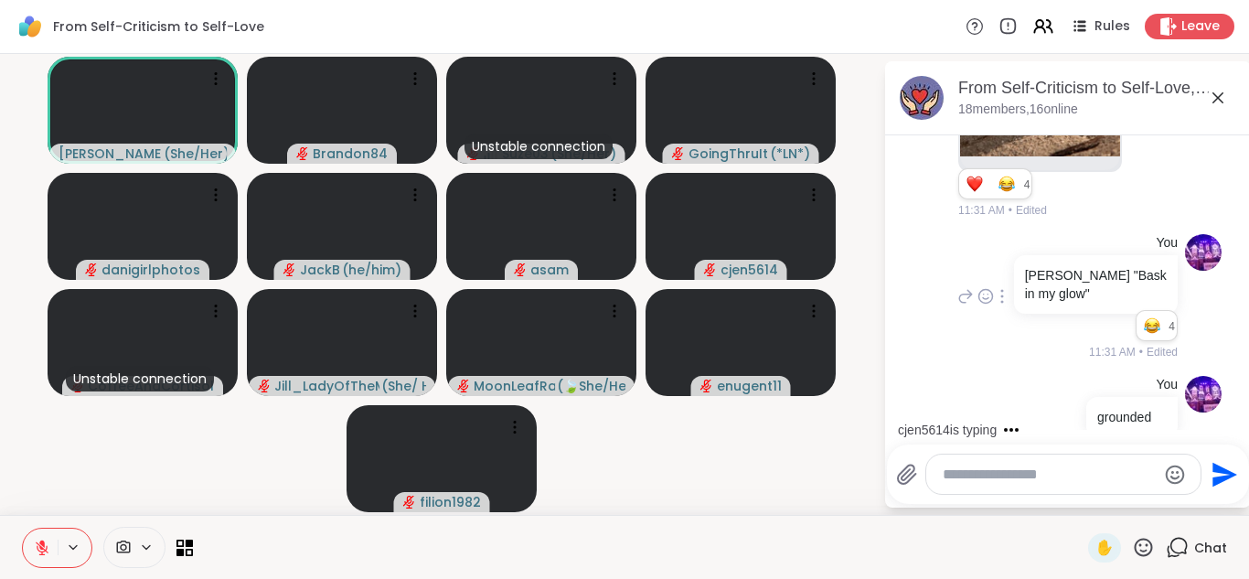
scroll to position [5913, 0]
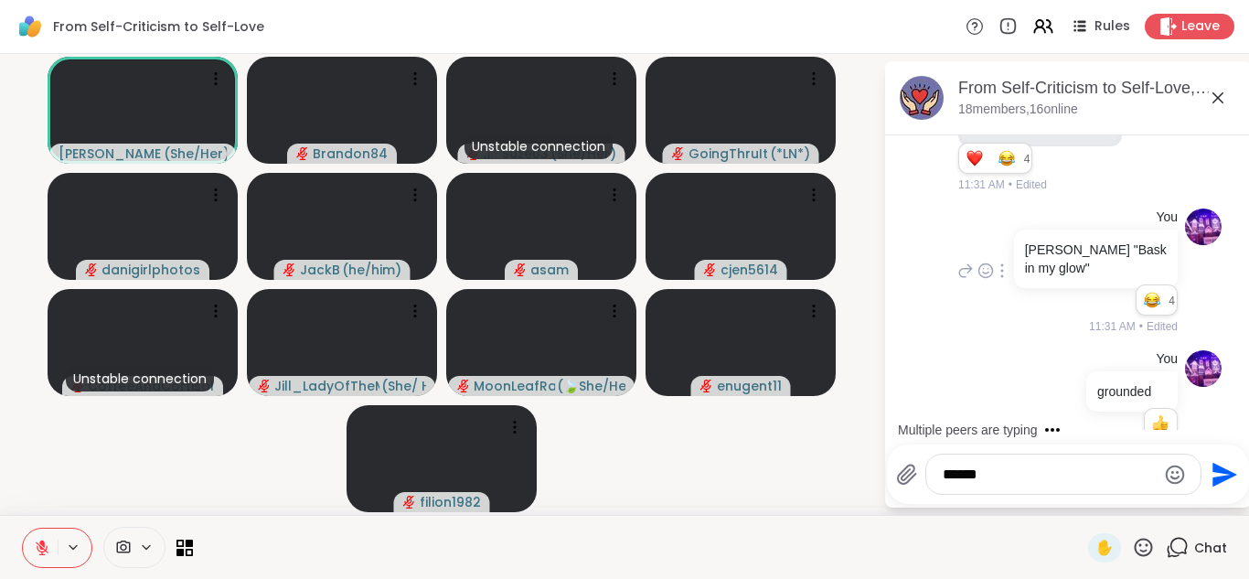
type textarea "*******"
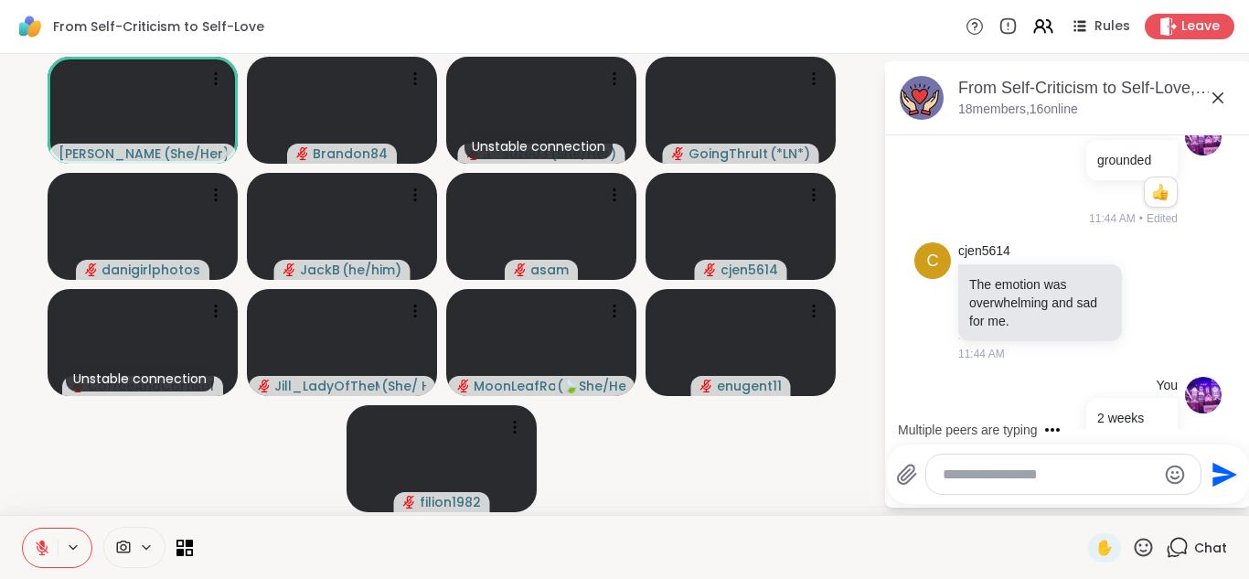
scroll to position [6242, 0]
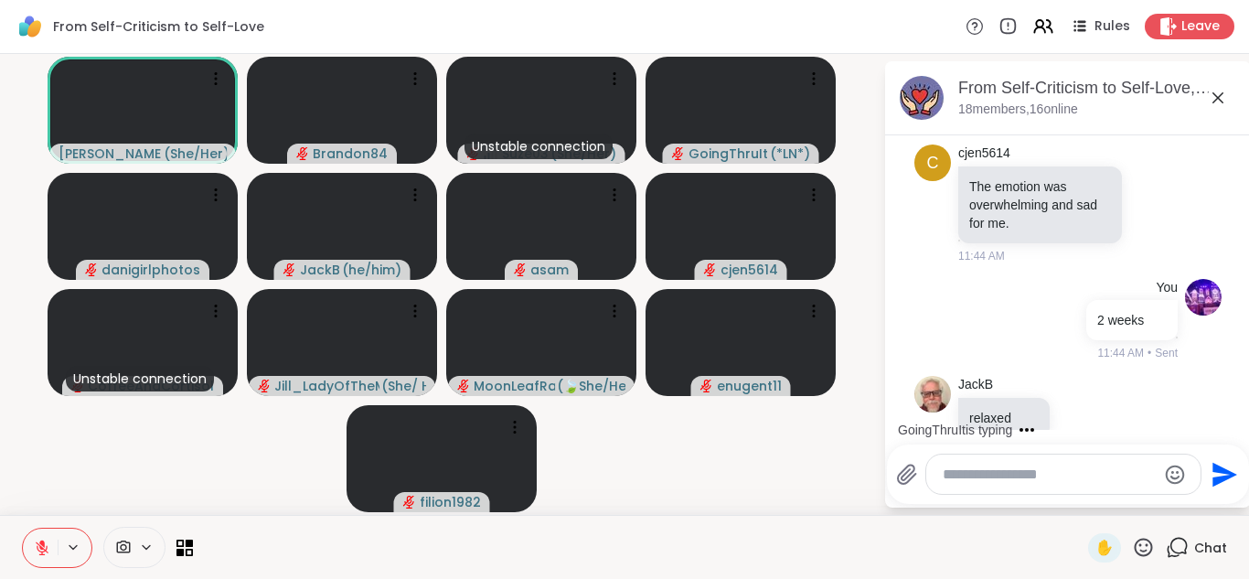
click at [979, 476] on textarea "Type your message" at bounding box center [1049, 475] width 213 height 18
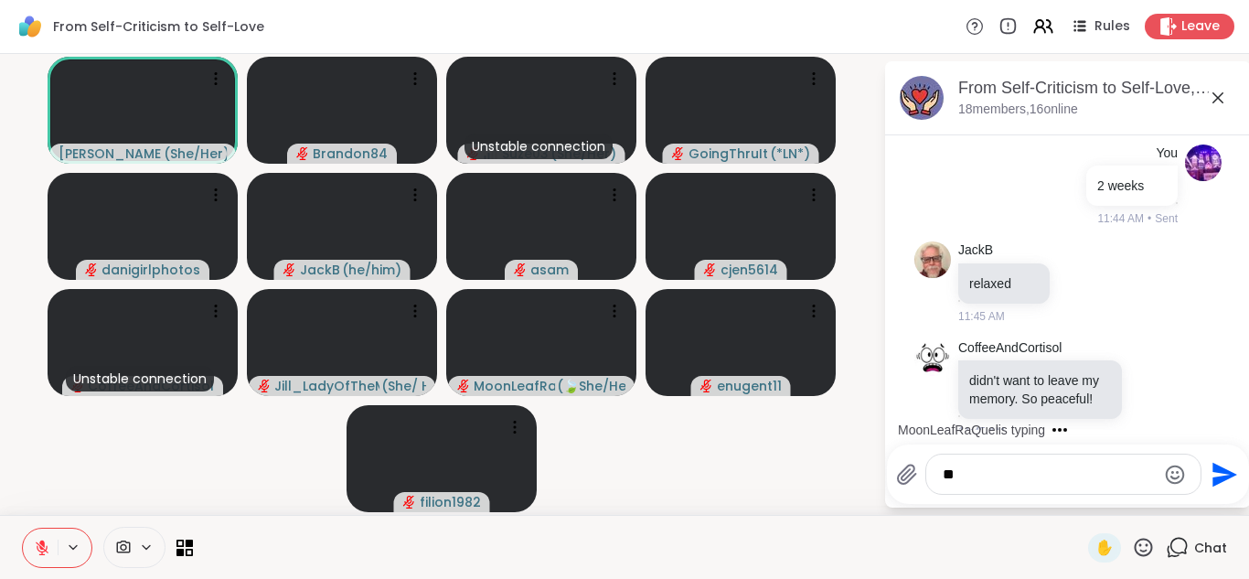
scroll to position [6528, 0]
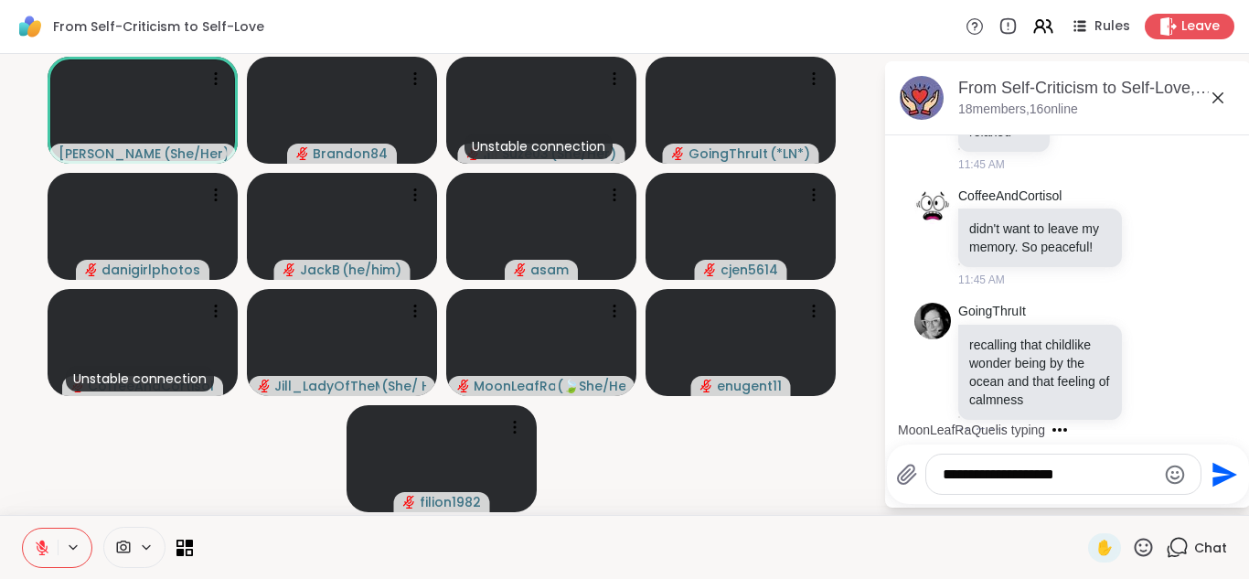
click at [1169, 472] on icon "Emoji picker" at bounding box center [1175, 474] width 19 height 19
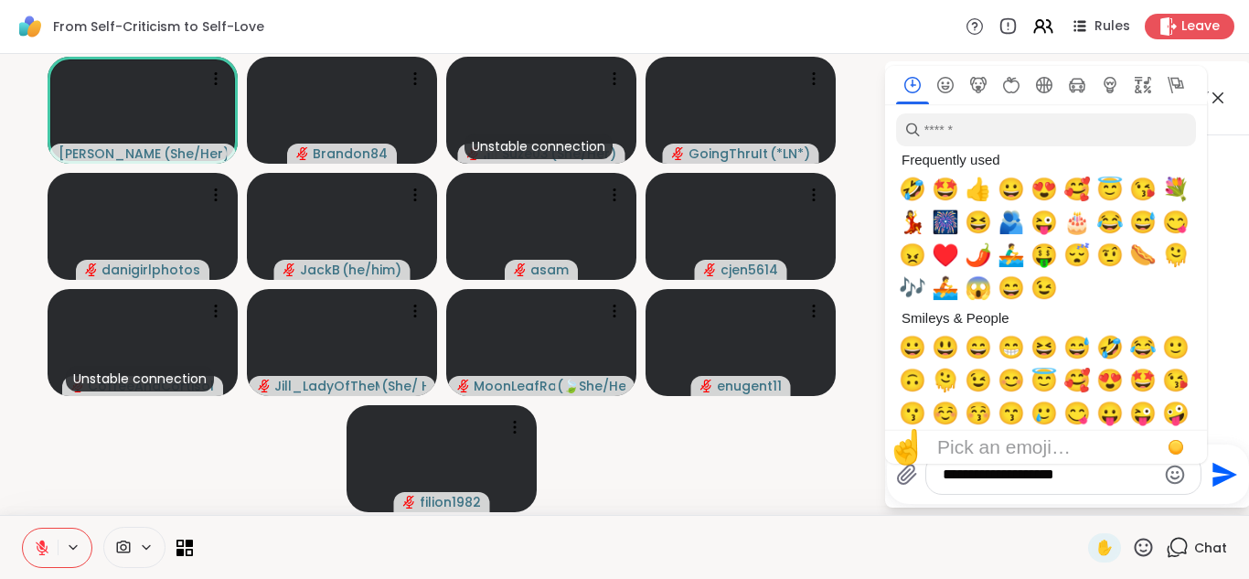
click at [1169, 472] on icon "Emoji picker" at bounding box center [1175, 474] width 19 height 19
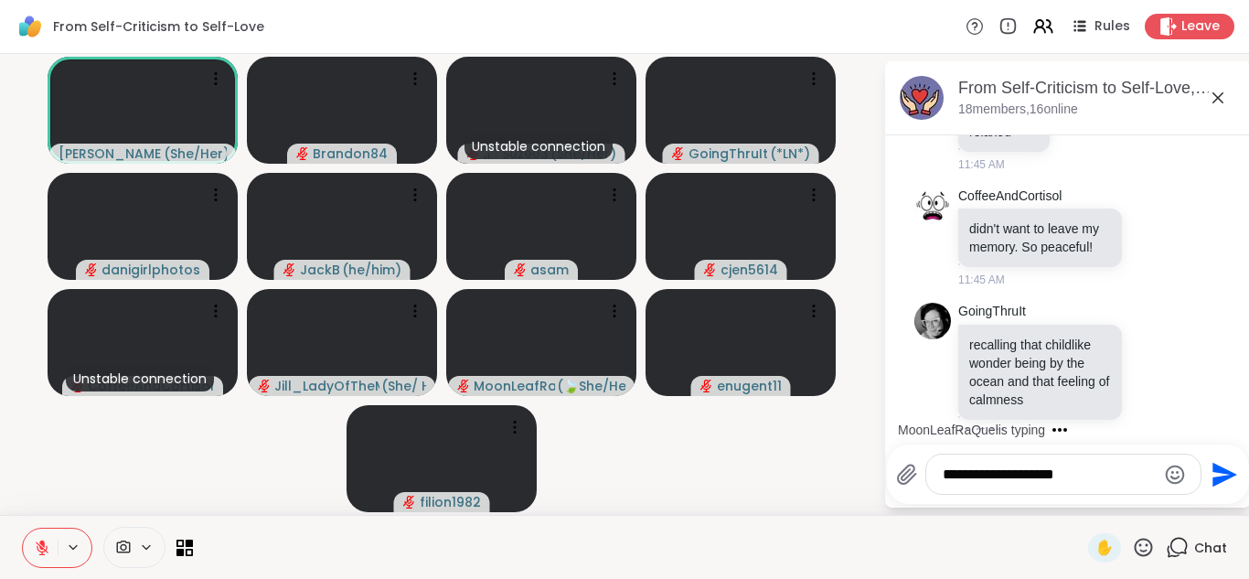
click at [1169, 472] on icon "Emoji picker" at bounding box center [1175, 474] width 19 height 19
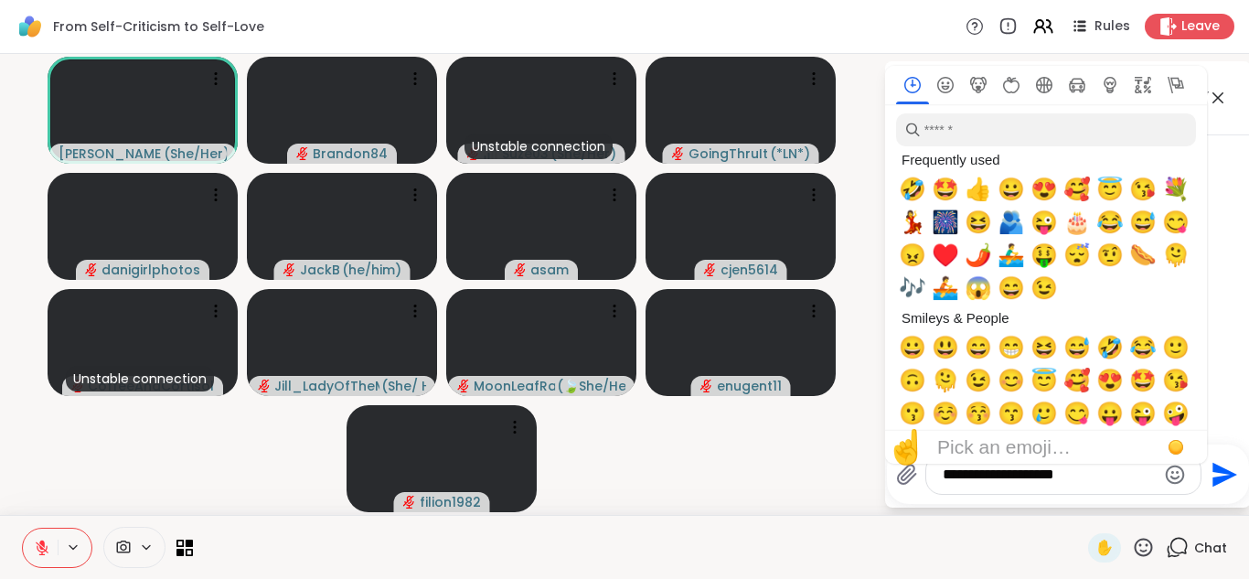
click at [916, 187] on span "🤣" at bounding box center [912, 190] width 27 height 26
type textarea "**********"
click at [1222, 94] on icon at bounding box center [1218, 97] width 11 height 11
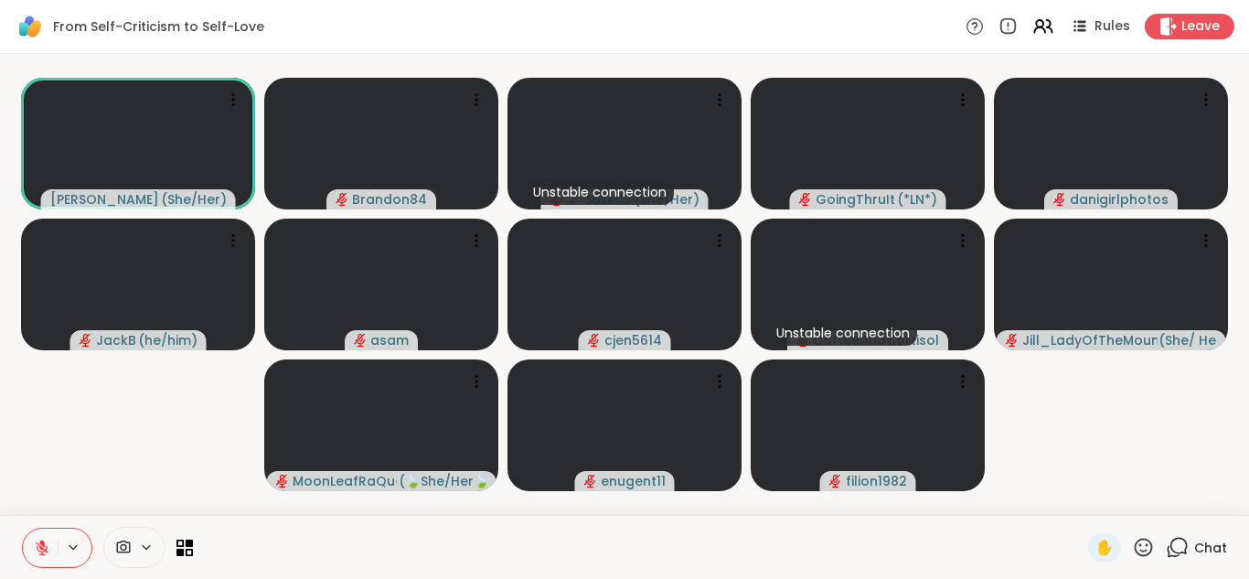
click at [1166, 541] on icon at bounding box center [1177, 547] width 23 height 23
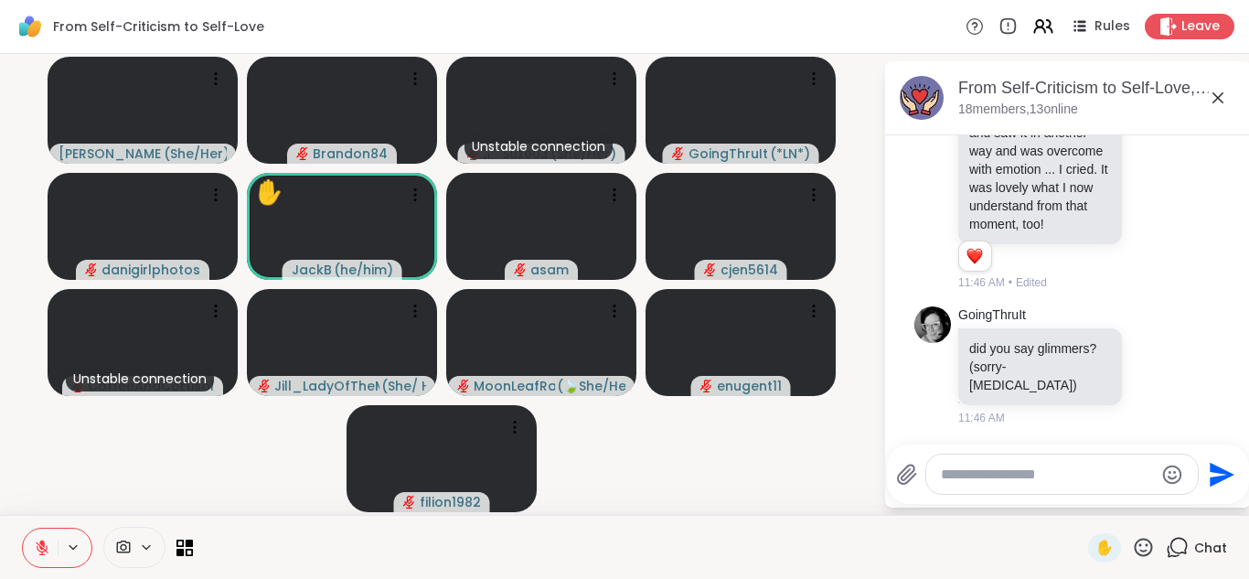
scroll to position [7101, 0]
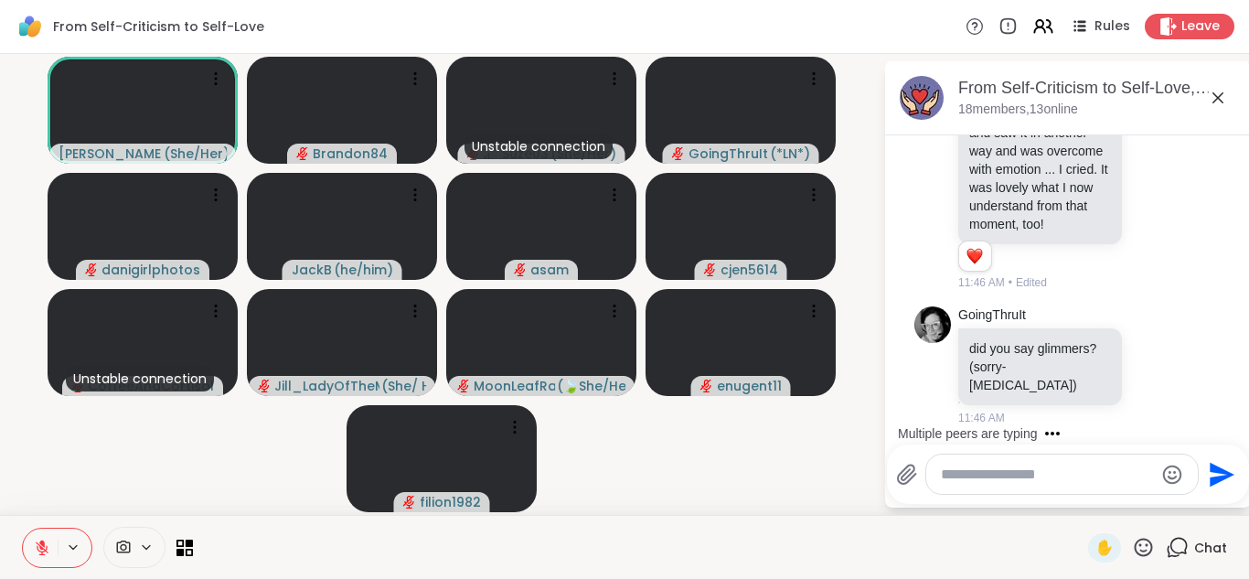
click at [988, 468] on textarea "Type your message" at bounding box center [1047, 475] width 213 height 18
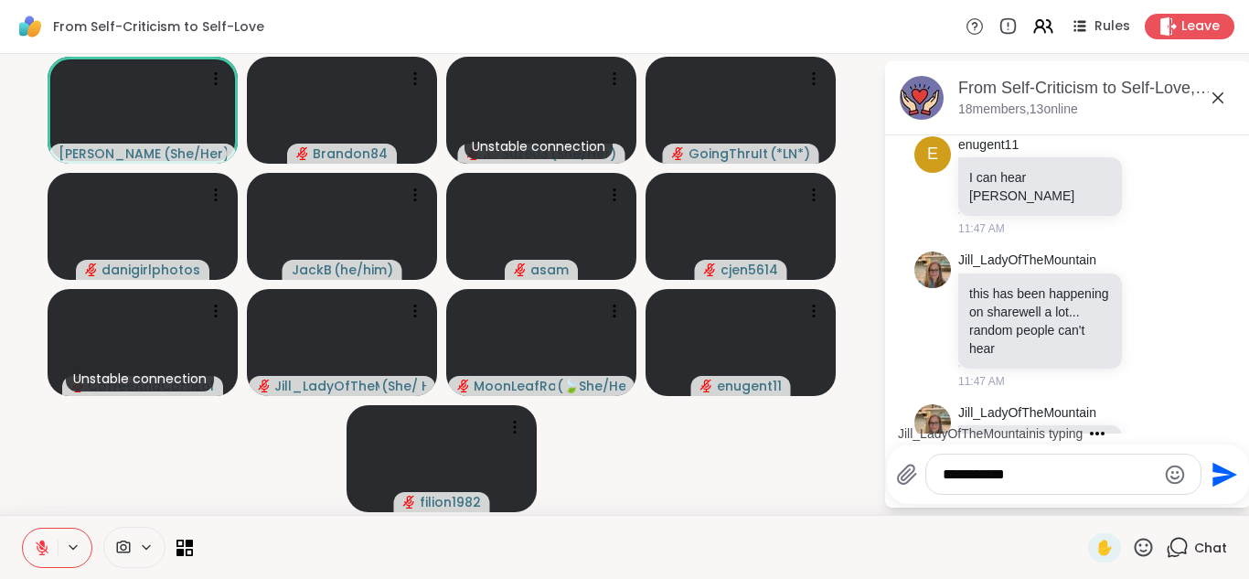
scroll to position [7466, 0]
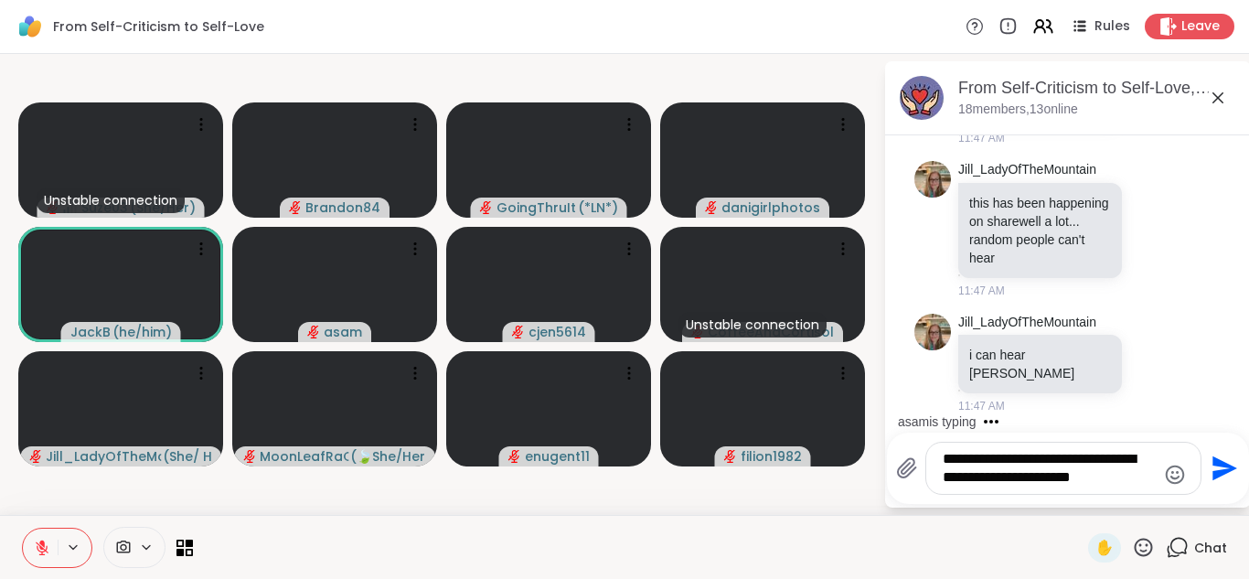
type textarea "**********"
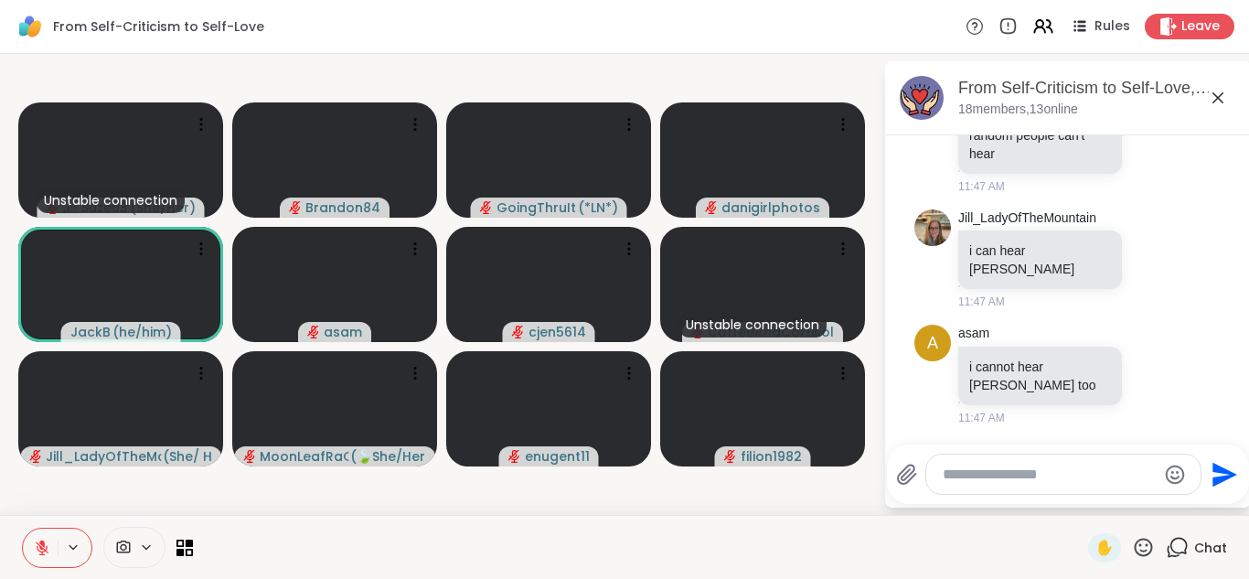
scroll to position [7698, 0]
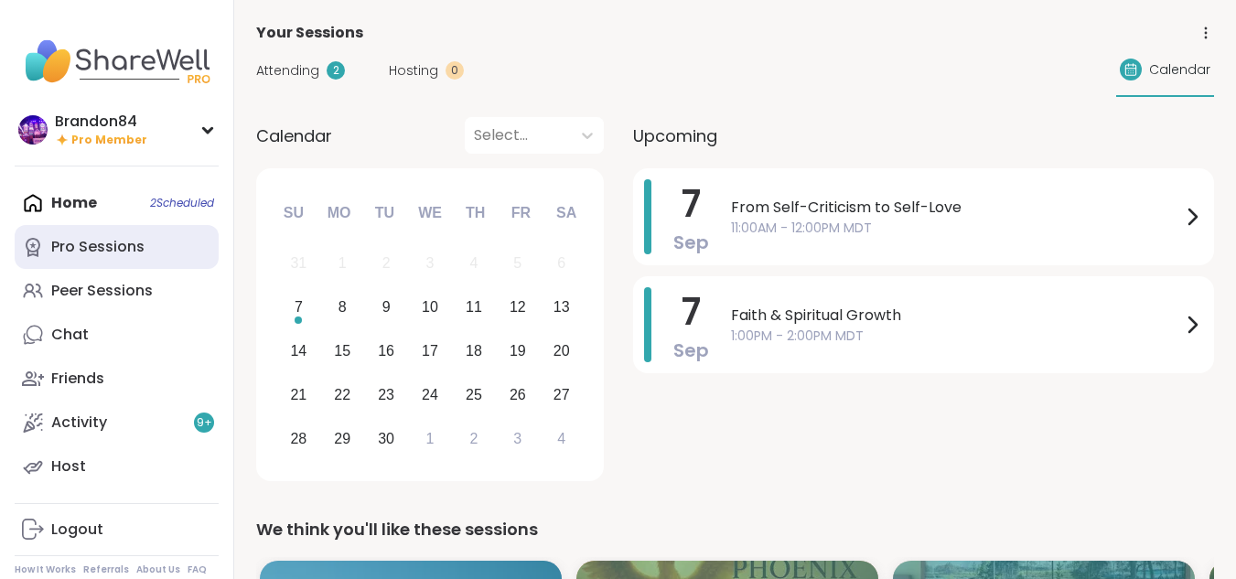
click at [100, 258] on link "Pro Sessions" at bounding box center [117, 247] width 204 height 44
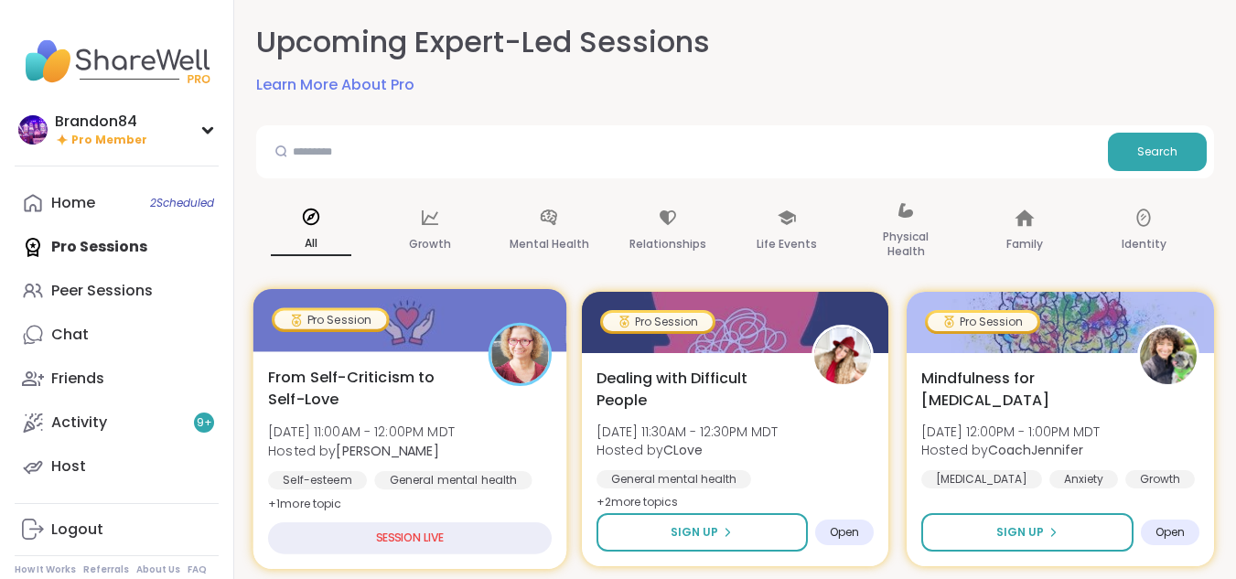
click at [434, 399] on span "From Self-Criticism to Self-Love" at bounding box center [367, 388] width 199 height 45
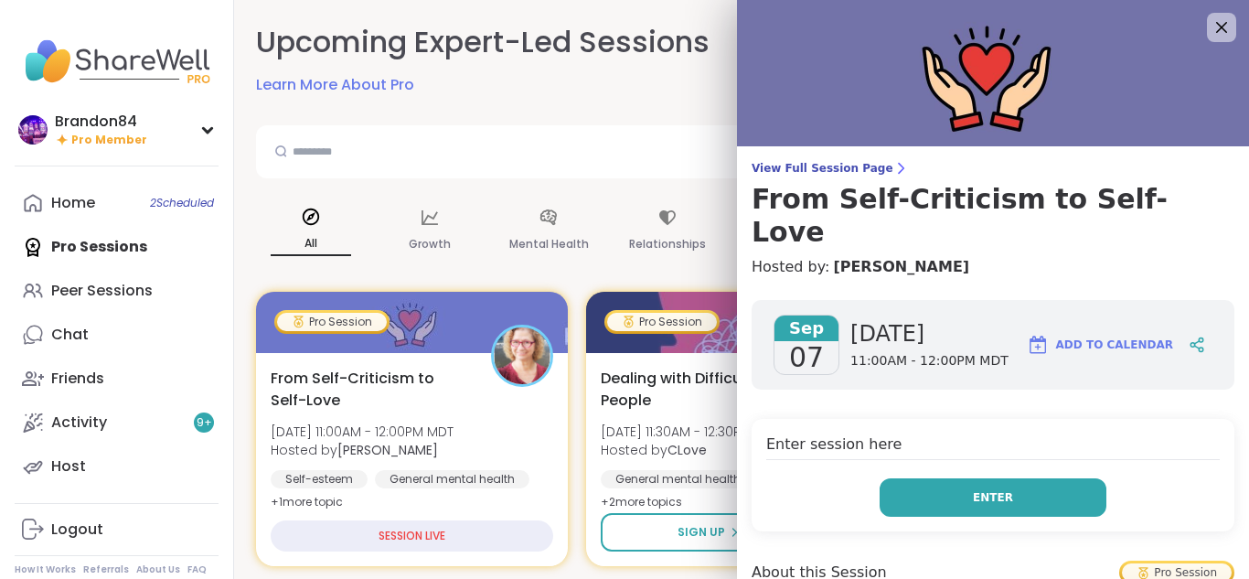
click at [944, 478] on button "Enter" at bounding box center [993, 497] width 227 height 38
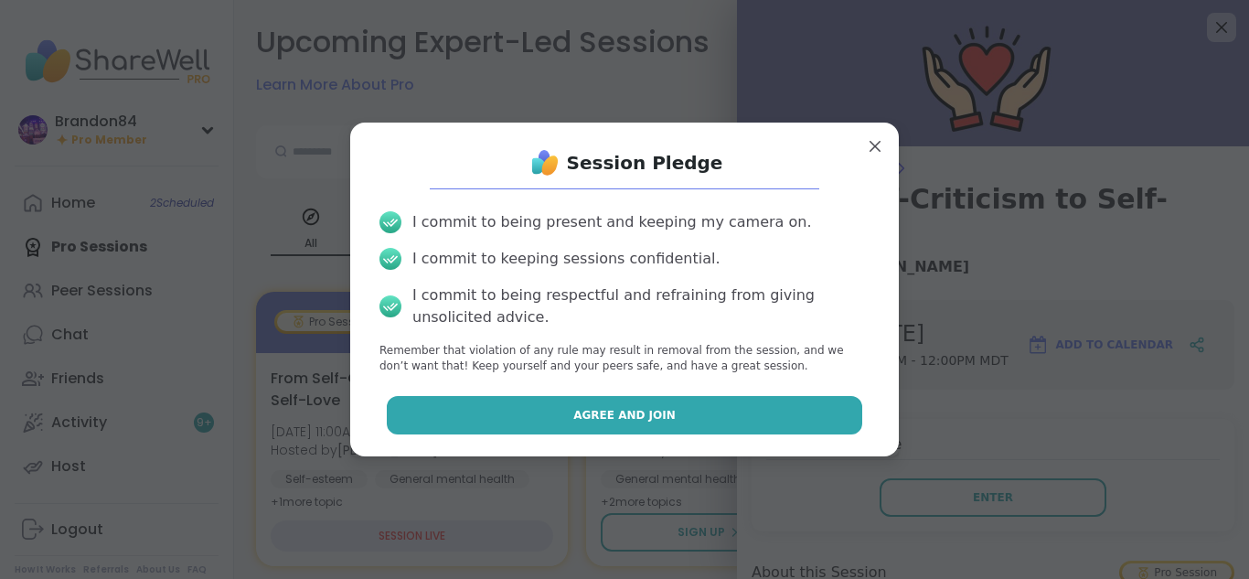
click at [762, 418] on button "Agree and Join" at bounding box center [625, 415] width 476 height 38
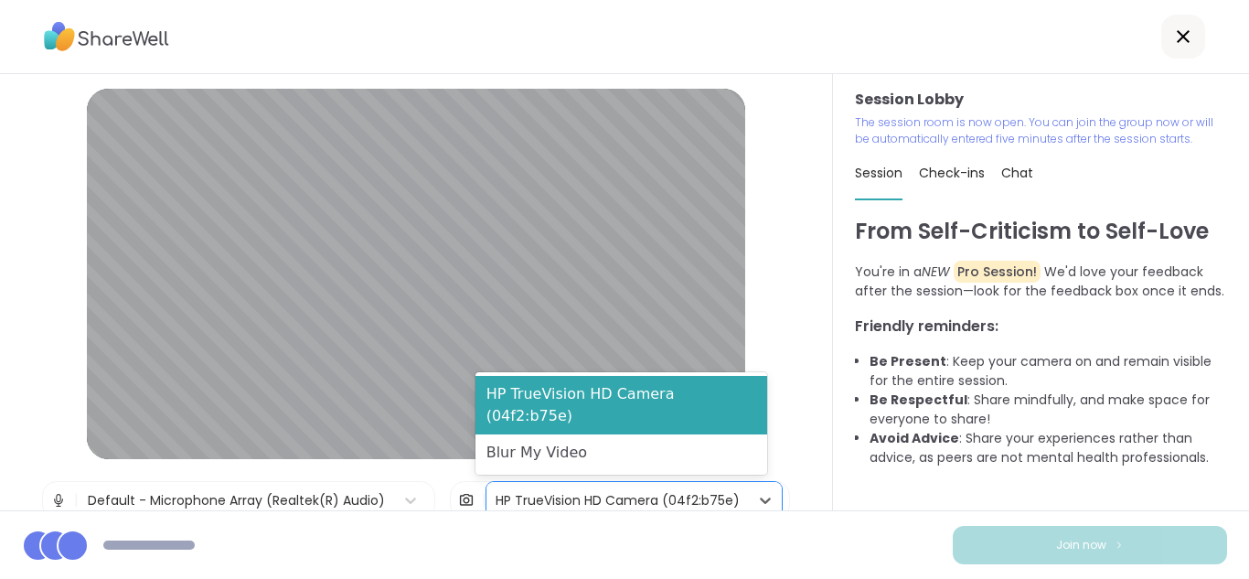
click at [733, 494] on div "HP TrueVision HD Camera (04f2:b75e)" at bounding box center [618, 500] width 262 height 37
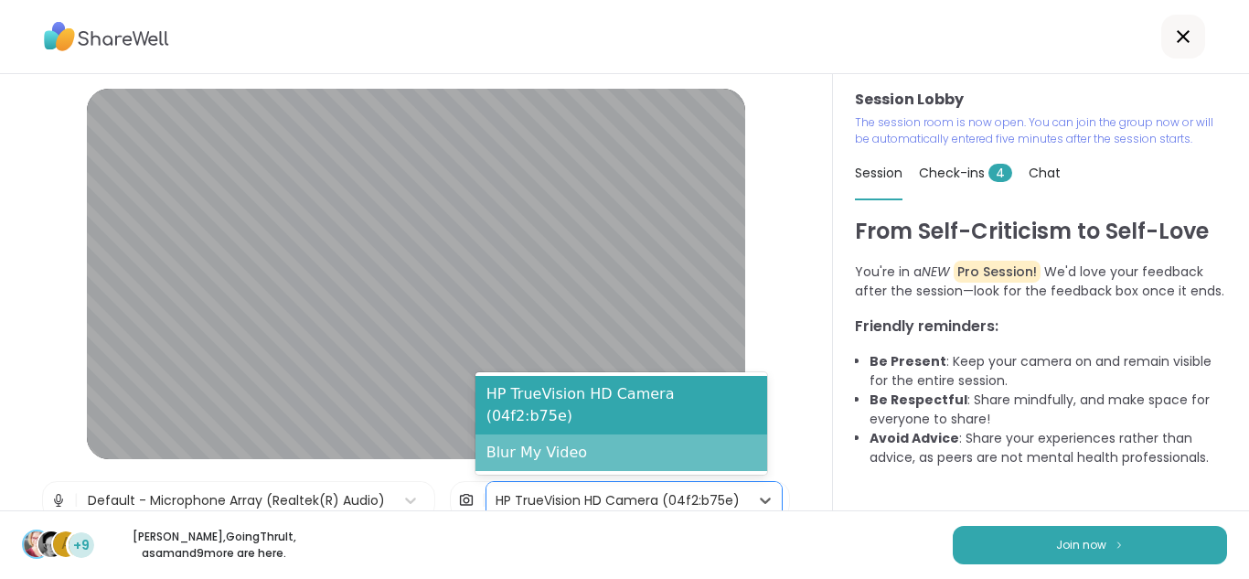
click at [642, 460] on div "Blur My Video" at bounding box center [622, 452] width 292 height 37
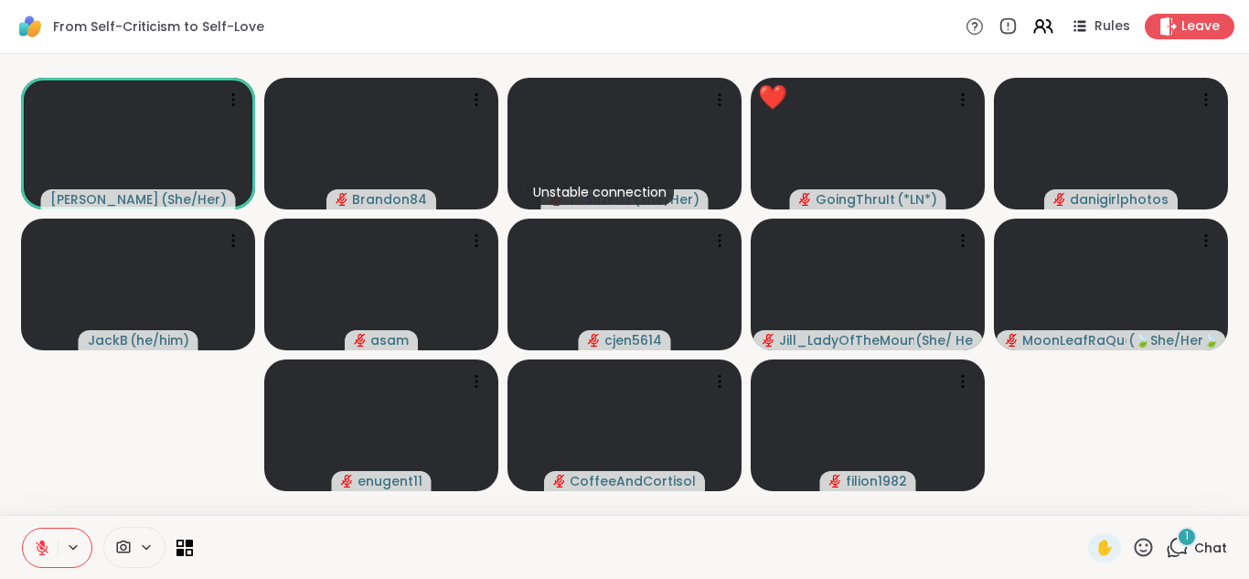
click at [1166, 544] on icon at bounding box center [1177, 547] width 23 height 23
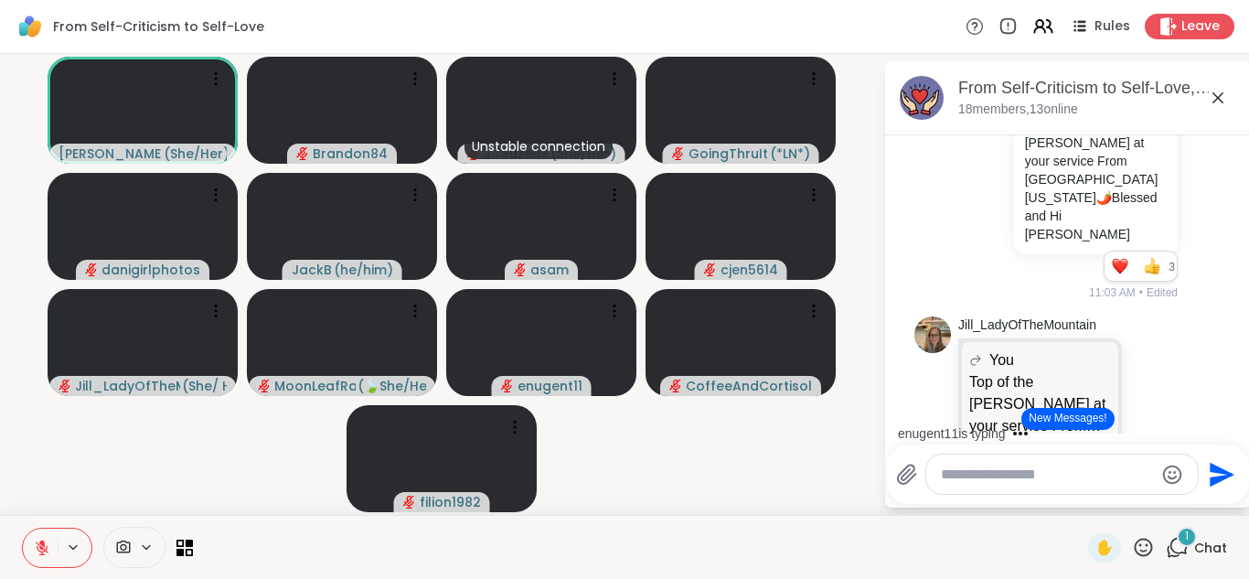
scroll to position [2093, 0]
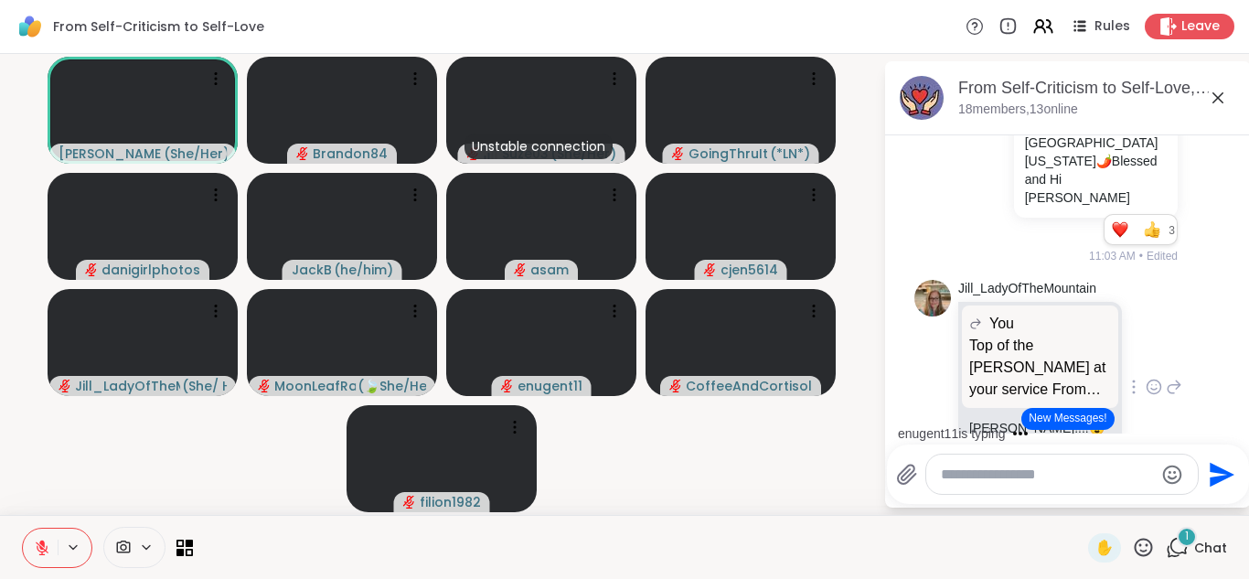
click at [1126, 376] on div at bounding box center [1134, 387] width 16 height 22
click at [1125, 404] on icon at bounding box center [1134, 413] width 18 height 18
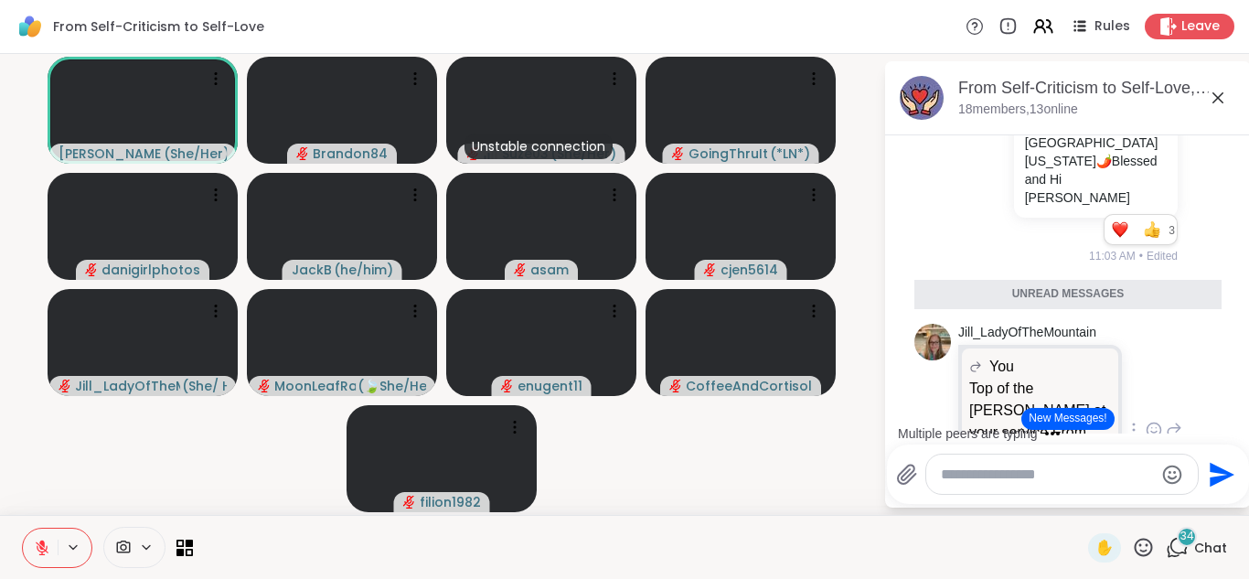
click at [1148, 423] on icon at bounding box center [1155, 430] width 14 height 14
click at [1145, 324] on div "Jill_LadyOfTheMountain You Top of the Morin Brandon at your service From Navajo…" at bounding box center [1070, 431] width 224 height 215
click at [1125, 344] on div "Jill_LadyOfTheMountain You Top of the Morin Brandon at your service From Navajo…" at bounding box center [1070, 431] width 224 height 215
click at [1126, 419] on div at bounding box center [1134, 430] width 16 height 22
click at [1037, 418] on button "New Messages!" at bounding box center [1068, 419] width 92 height 22
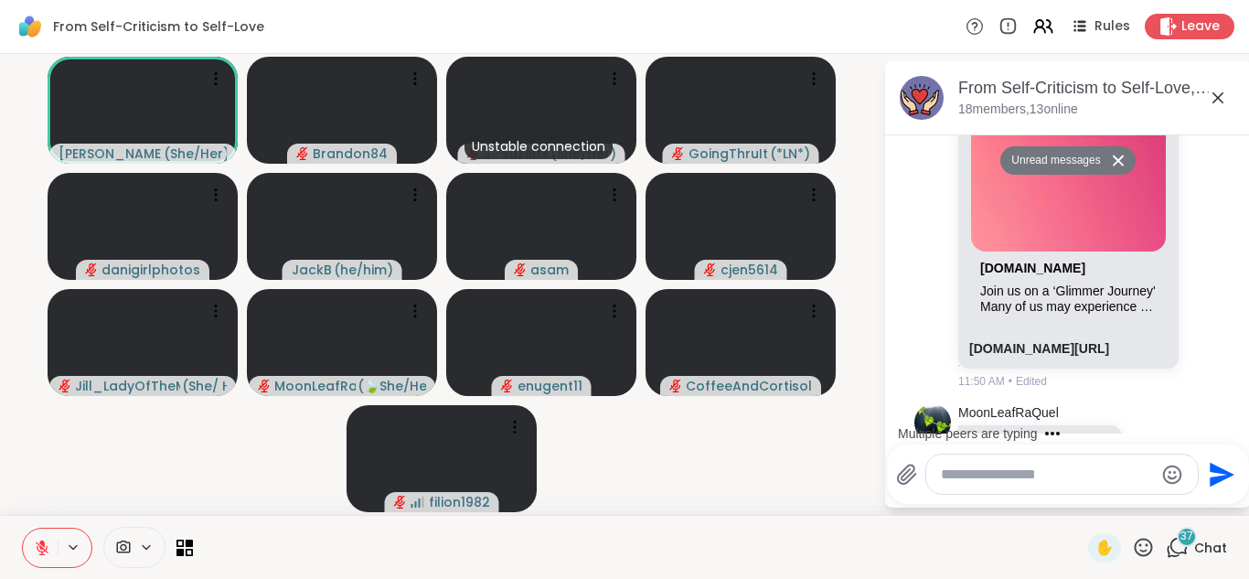
scroll to position [9341, 0]
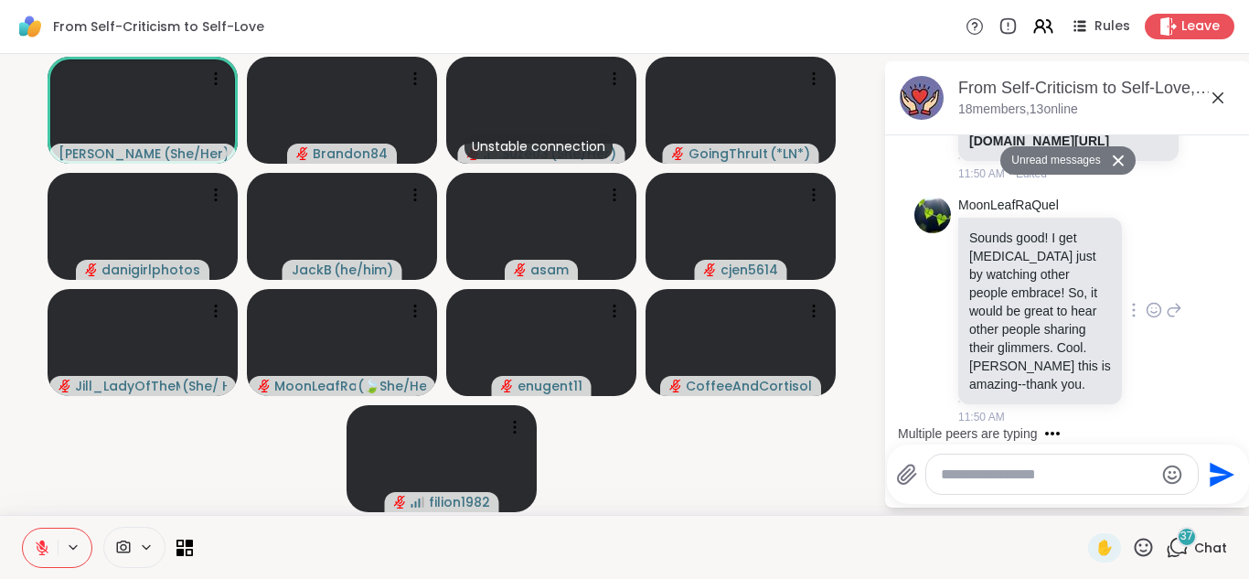
click at [1146, 301] on icon at bounding box center [1154, 310] width 16 height 18
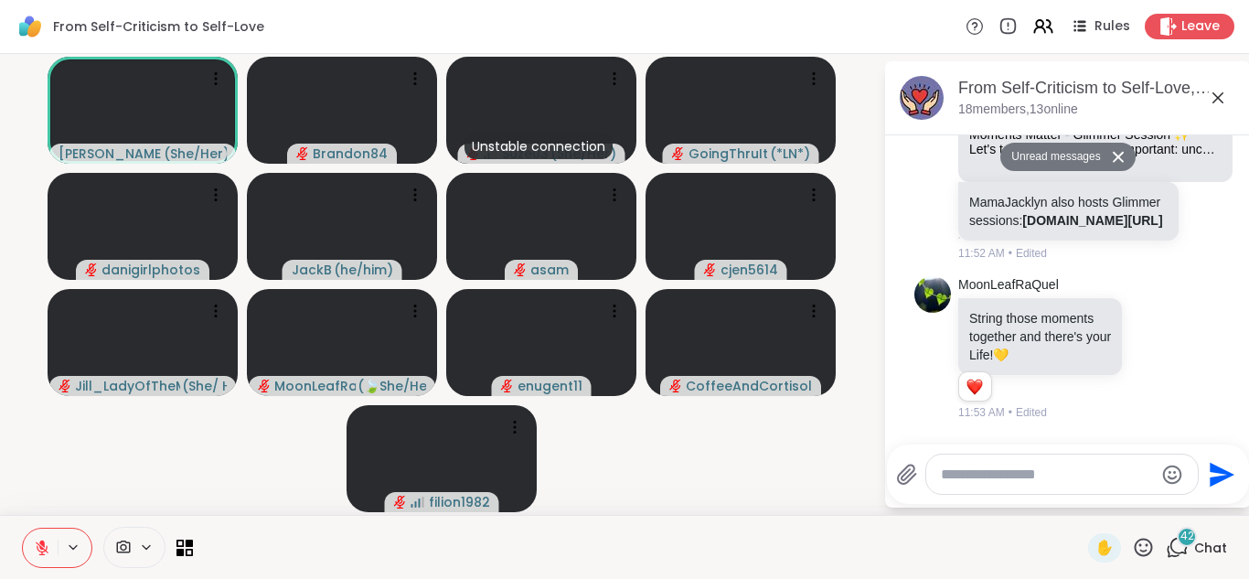
scroll to position [10799, 0]
click at [1008, 477] on textarea "Type your message" at bounding box center [1047, 475] width 213 height 18
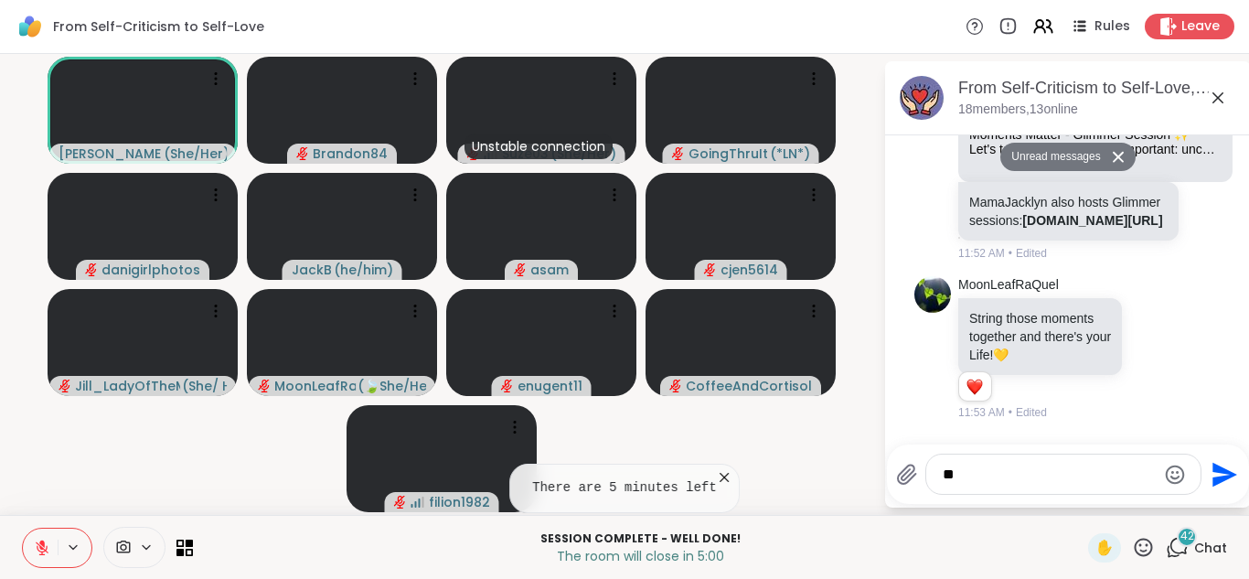
type textarea "*"
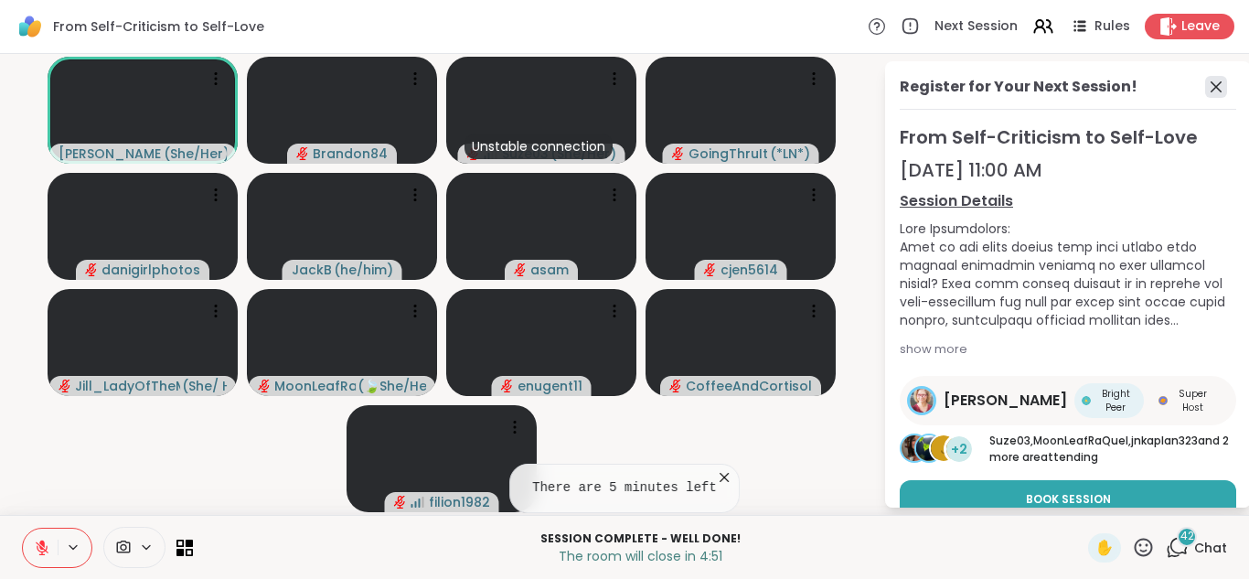
click at [1205, 78] on icon at bounding box center [1216, 87] width 22 height 22
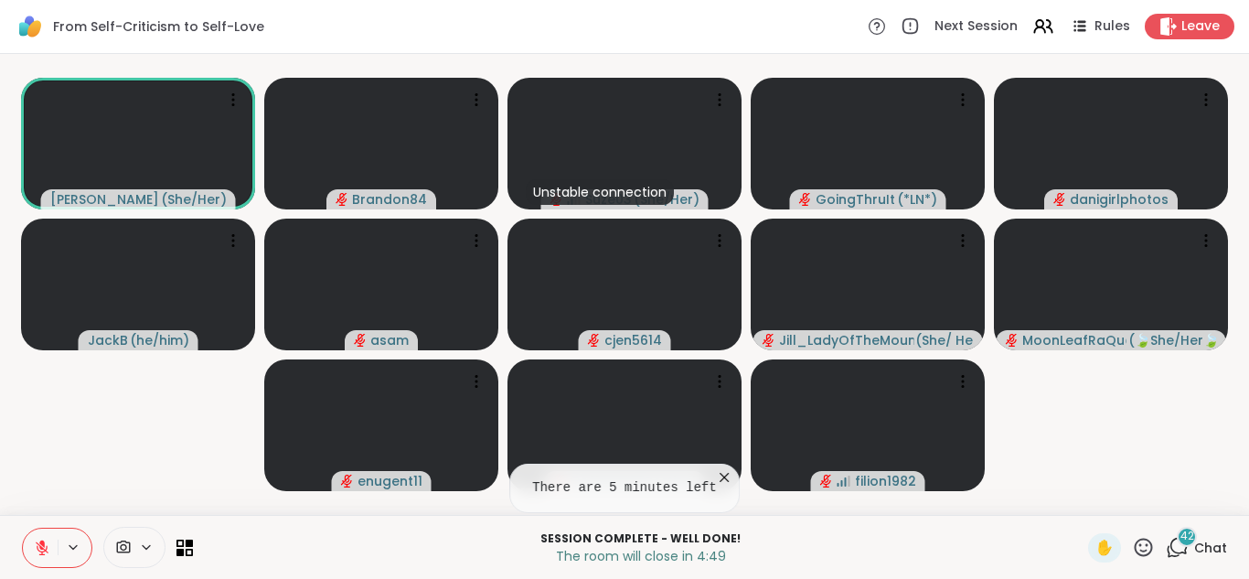
click at [1171, 553] on icon at bounding box center [1179, 546] width 17 height 16
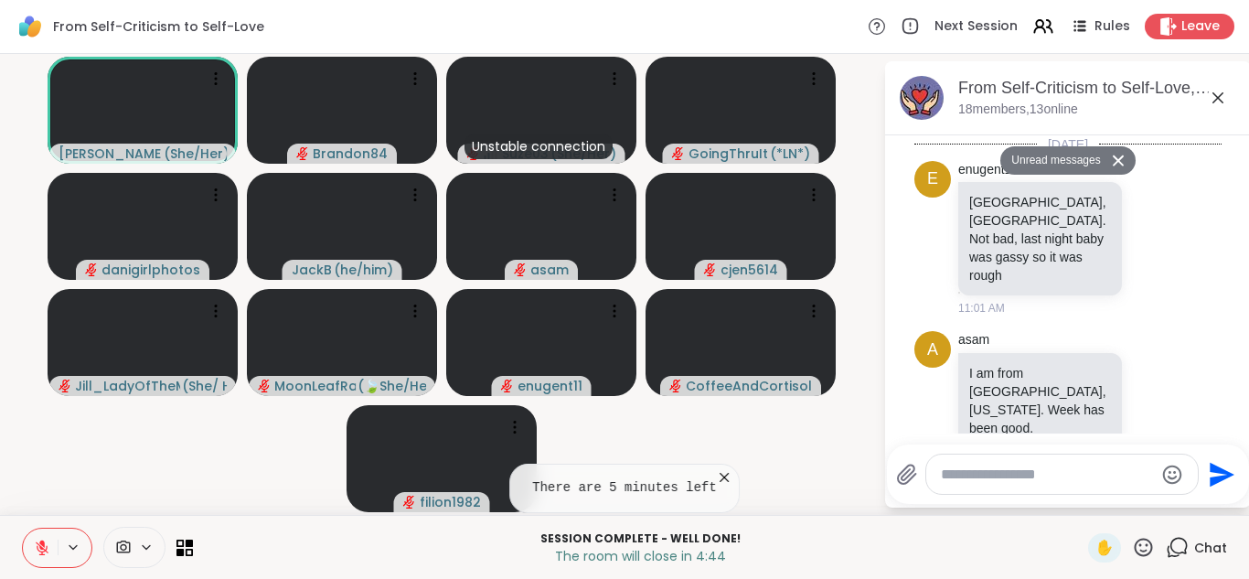
click at [962, 476] on textarea "Type your message" at bounding box center [1047, 475] width 213 height 18
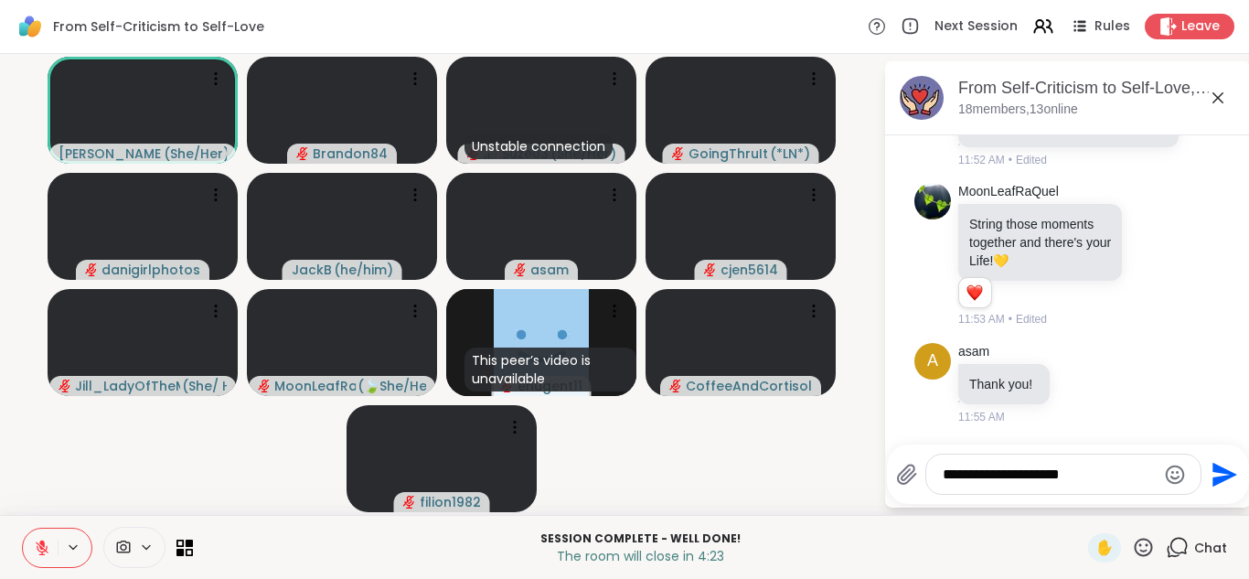
scroll to position [10853, 0]
type textarea "**********"
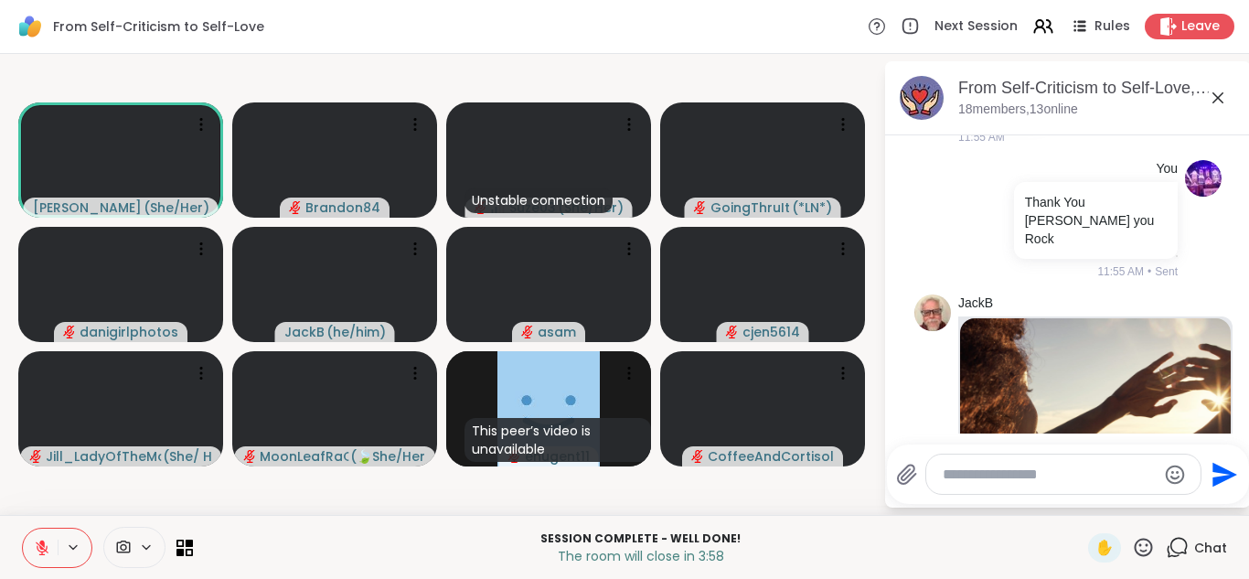
scroll to position [11176, 0]
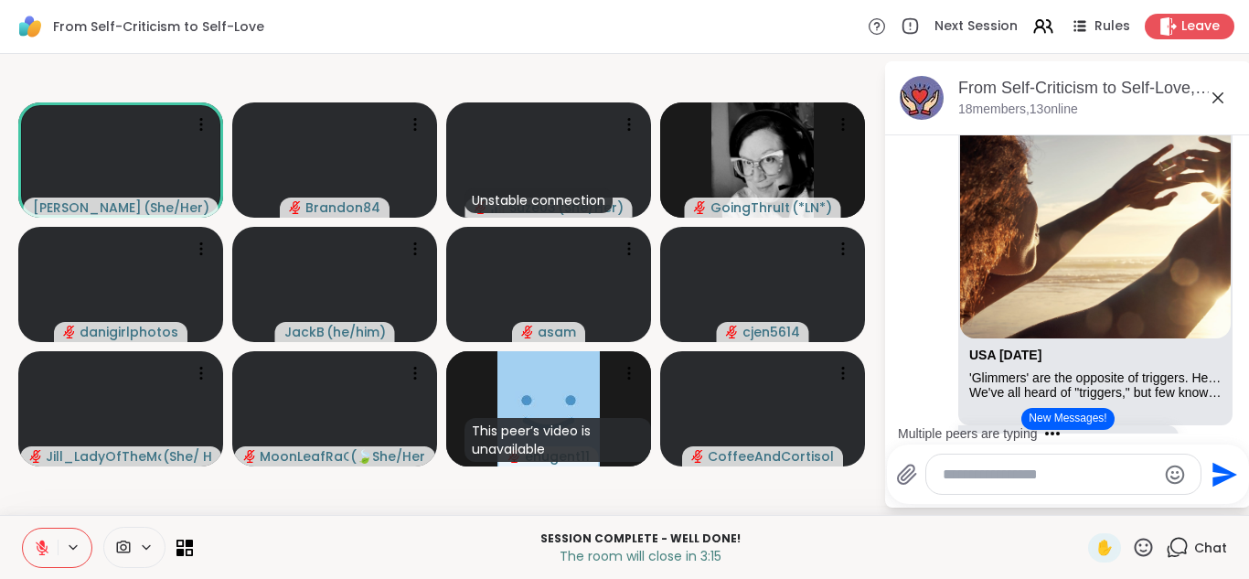
click at [1071, 422] on button "New Messages!" at bounding box center [1068, 419] width 92 height 22
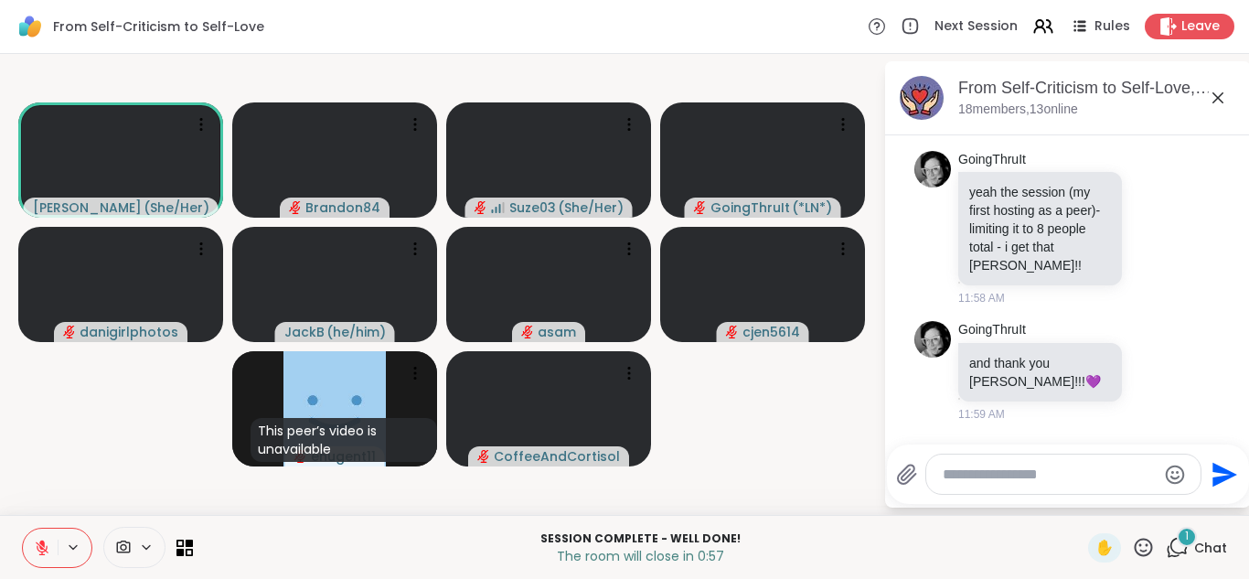
scroll to position [13428, 0]
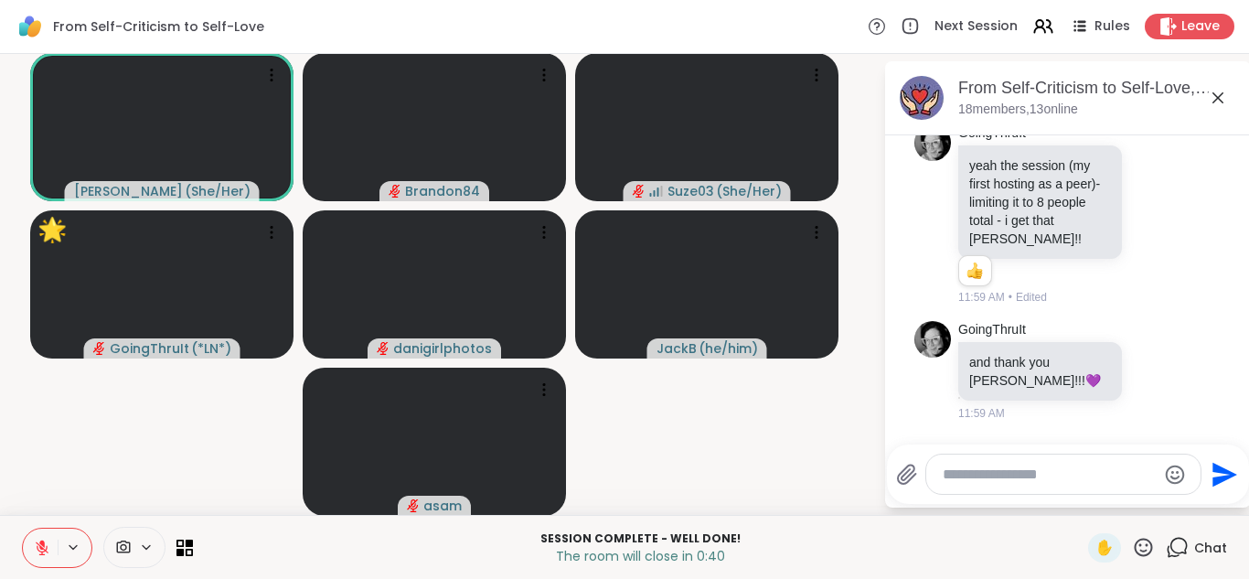
click at [1023, 478] on textarea "Type your message" at bounding box center [1049, 475] width 213 height 18
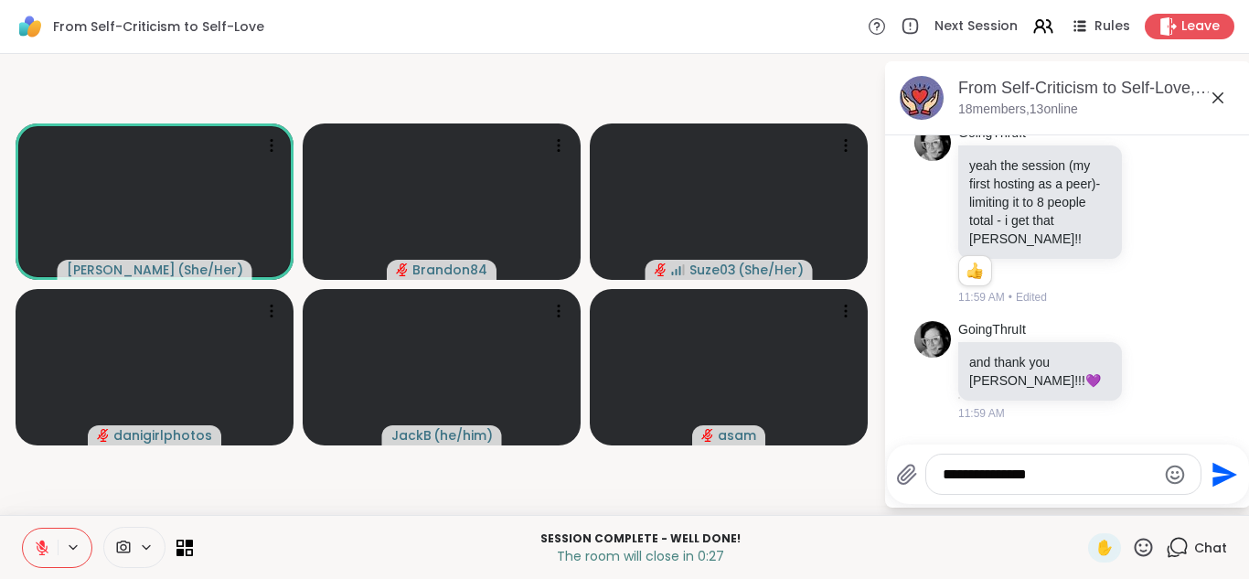
type textarea "**********"
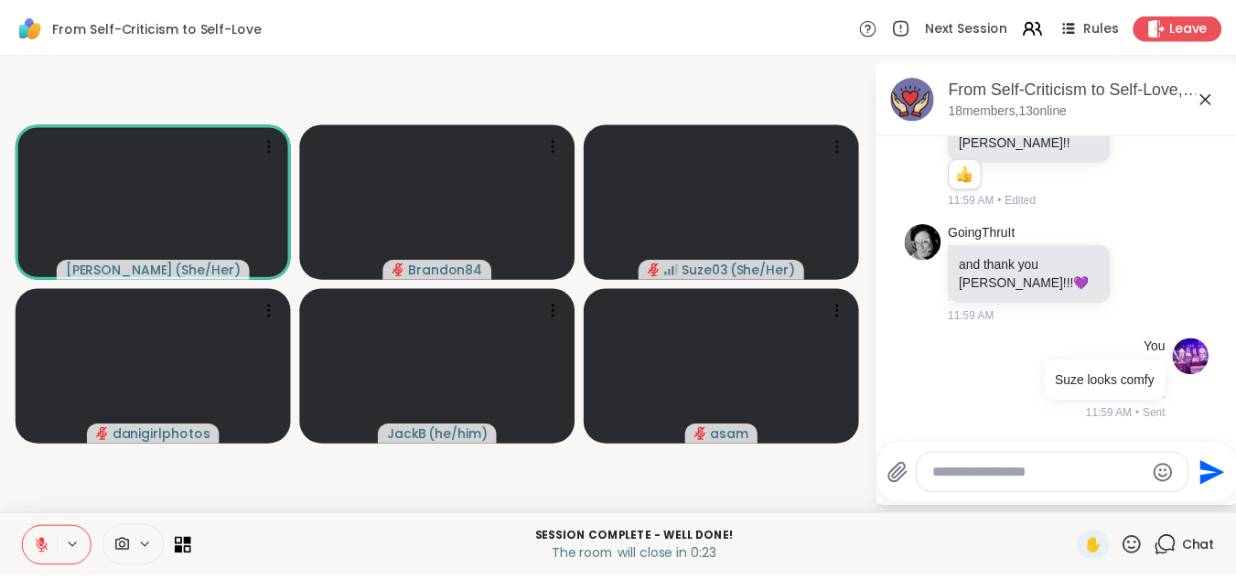
scroll to position [13551, 0]
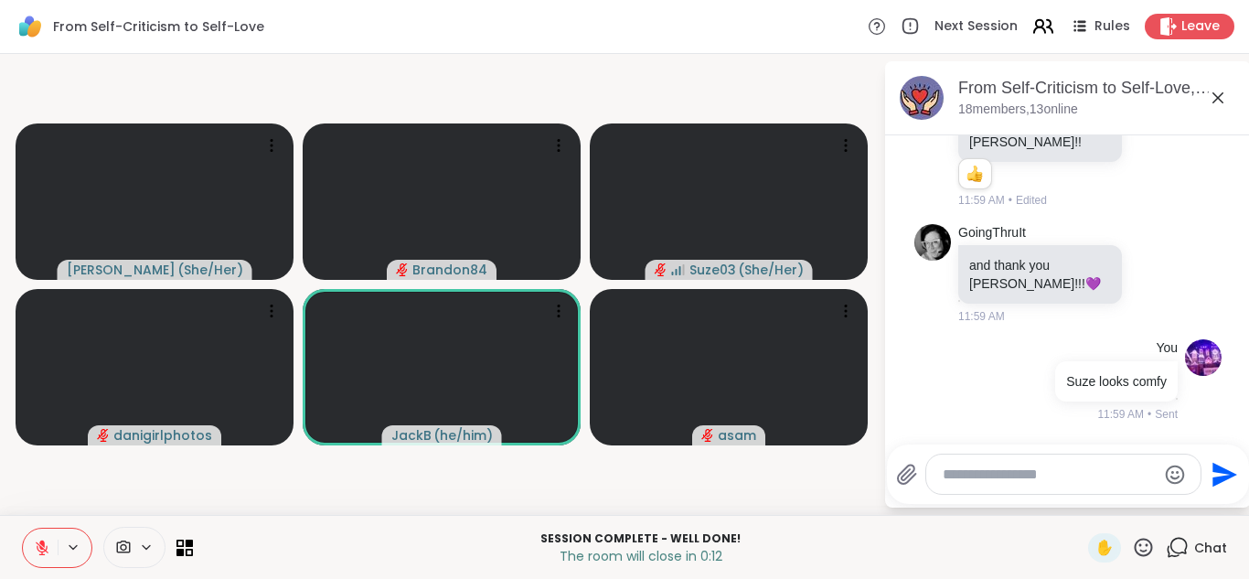
click at [1032, 31] on icon at bounding box center [1043, 26] width 23 height 23
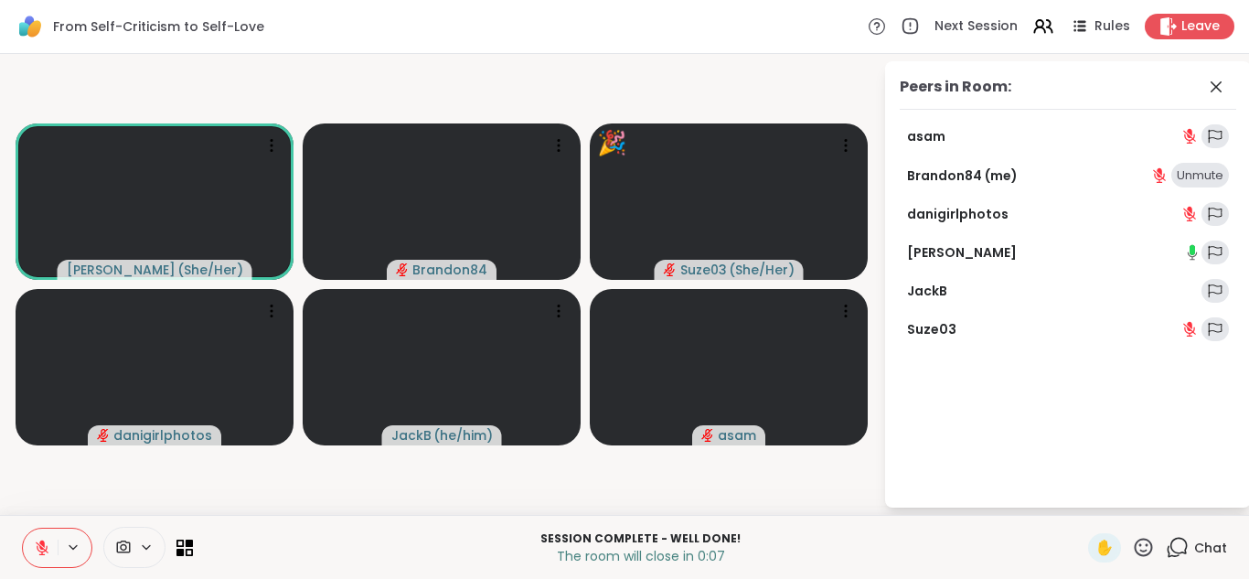
click at [1192, 177] on div "Unmute" at bounding box center [1201, 176] width 58 height 26
click at [1199, 172] on div "Mute" at bounding box center [1209, 176] width 40 height 26
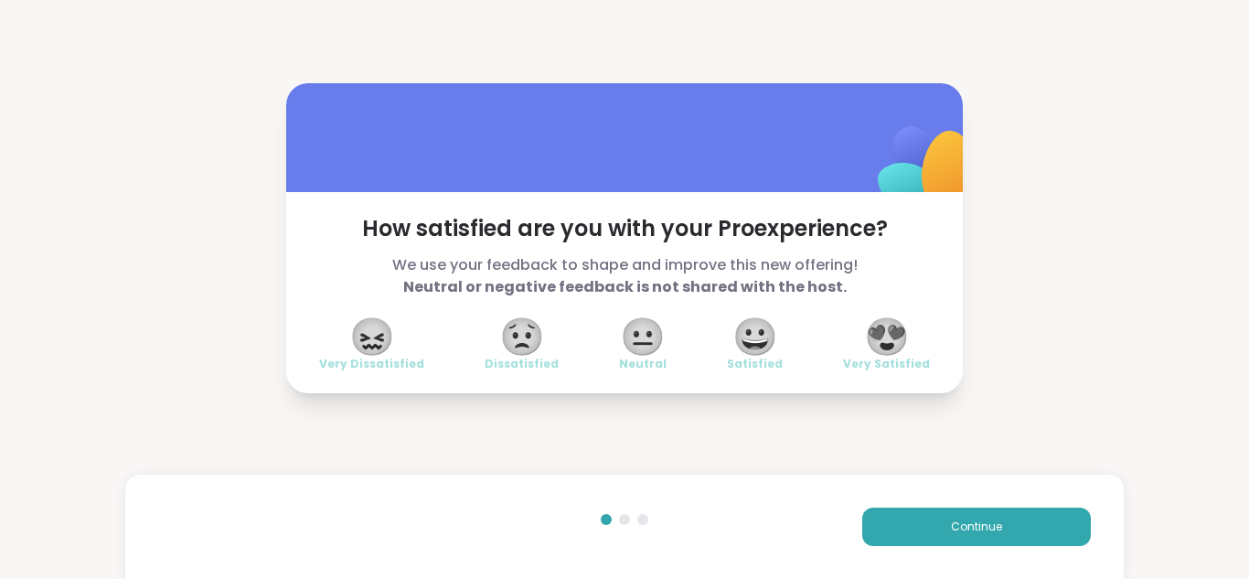
click at [880, 333] on span "😍" at bounding box center [887, 336] width 46 height 33
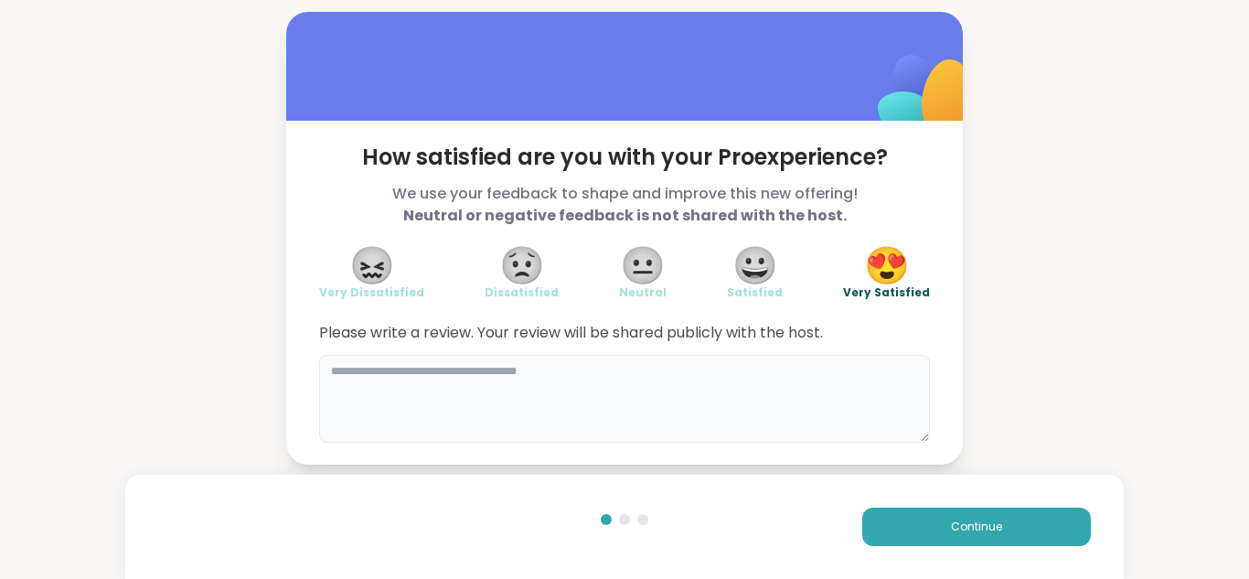
click at [498, 391] on textarea at bounding box center [624, 399] width 611 height 88
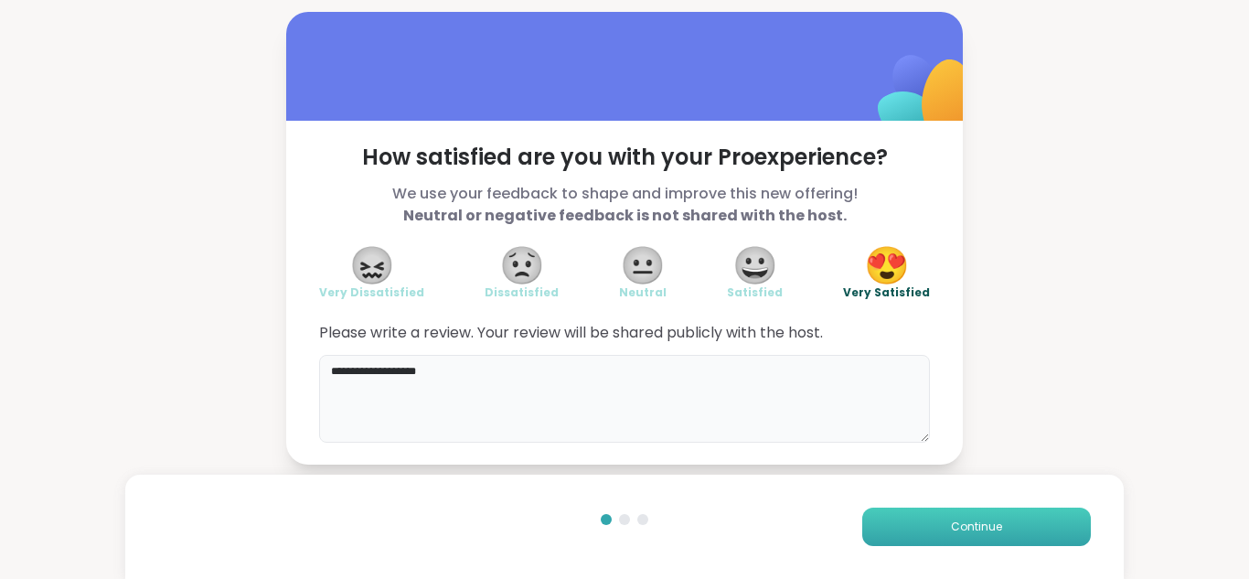
type textarea "**********"
click at [989, 512] on button "Continue" at bounding box center [976, 527] width 229 height 38
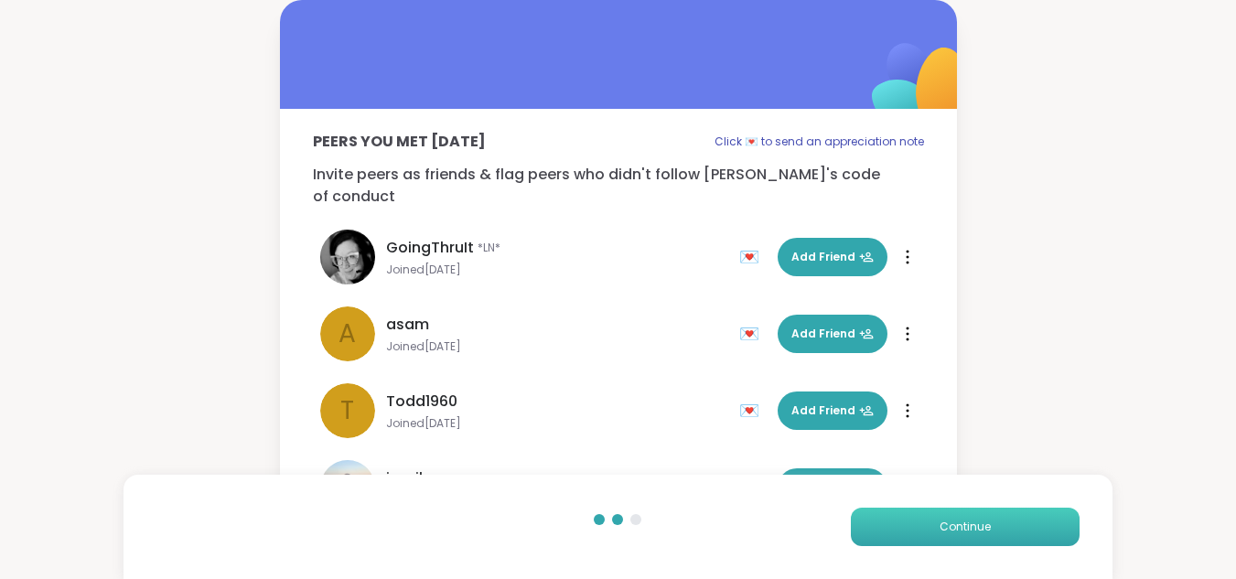
click at [989, 512] on button "Continue" at bounding box center [965, 527] width 229 height 38
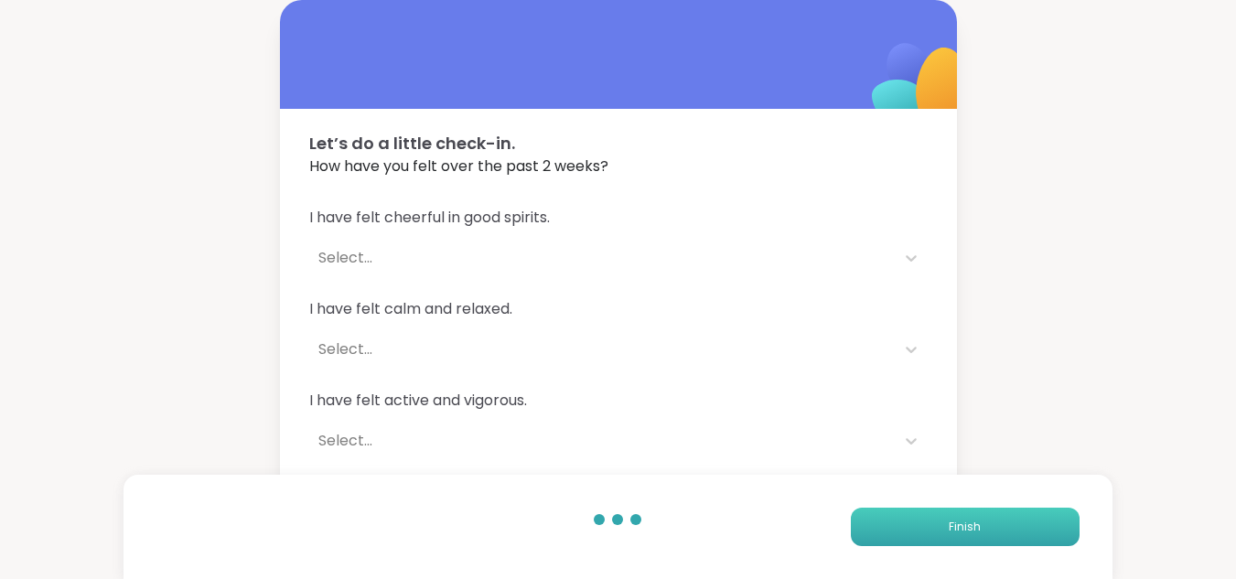
click at [989, 512] on button "Finish" at bounding box center [965, 527] width 229 height 38
